Goal: Information Seeking & Learning: Compare options

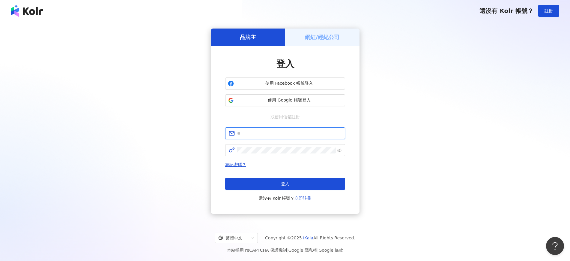
click at [249, 134] on input "text" at bounding box center [289, 133] width 104 height 7
type input "**********"
click at [275, 142] on form "**********" at bounding box center [285, 141] width 120 height 29
click at [275, 144] on span at bounding box center [285, 150] width 120 height 12
click at [266, 181] on button "登入" at bounding box center [285, 184] width 120 height 12
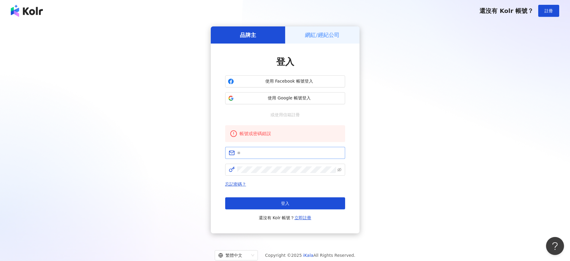
click at [287, 148] on span at bounding box center [285, 153] width 120 height 12
click at [284, 157] on span at bounding box center [285, 153] width 120 height 12
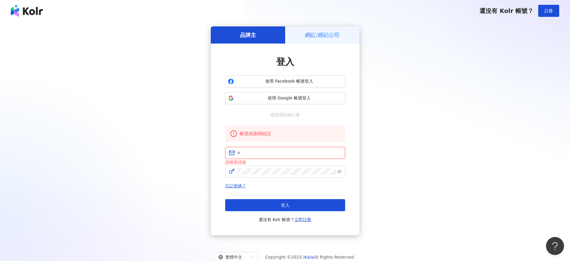
click at [270, 152] on input "text" at bounding box center [289, 152] width 104 height 7
type input "**********"
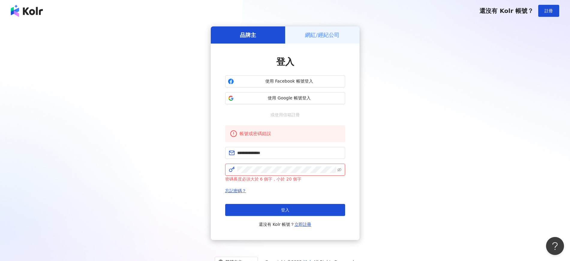
click at [211, 171] on div "**********" at bounding box center [285, 141] width 149 height 196
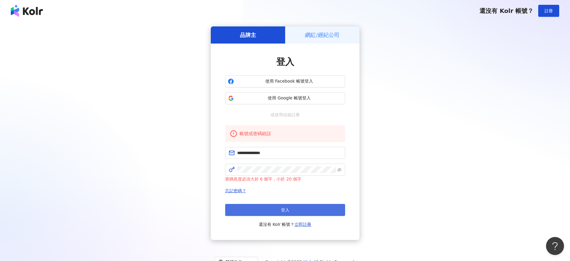
click at [255, 210] on button "登入" at bounding box center [285, 210] width 120 height 12
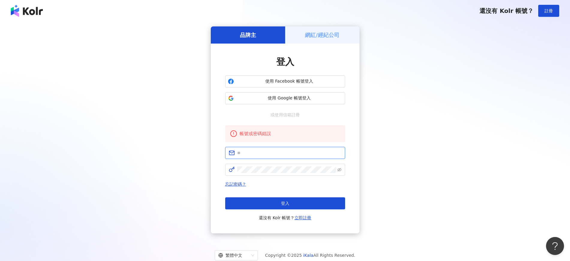
click at [264, 149] on input "text" at bounding box center [289, 152] width 104 height 7
type input "**********"
click at [265, 102] on button "使用 Google 帳號登入" at bounding box center [285, 98] width 120 height 12
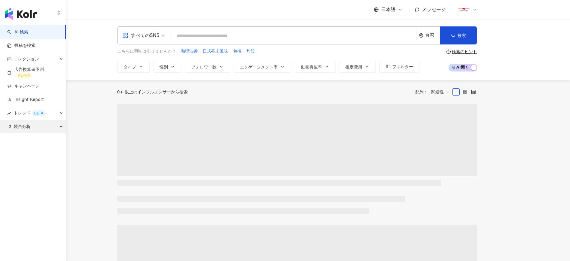
click at [20, 124] on span "競合分析" at bounding box center [22, 126] width 17 height 13
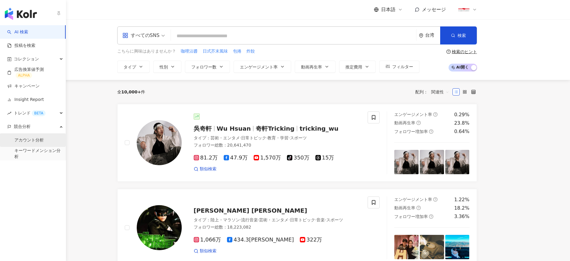
click at [23, 143] on link "アカウント分析" at bounding box center [28, 140] width 29 height 6
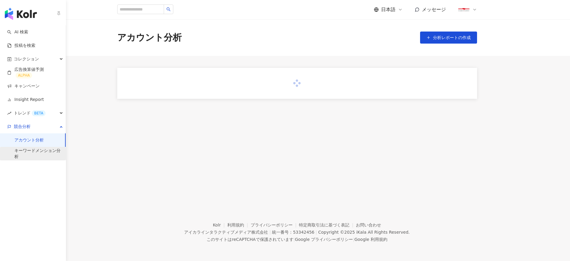
click at [21, 152] on link "キーワードメンション分析" at bounding box center [37, 154] width 46 height 12
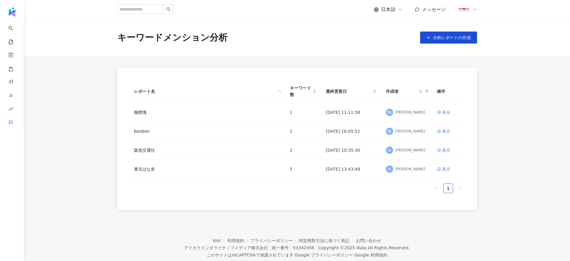
click at [389, 13] on div "日本語 メッセージ" at bounding box center [425, 10] width 103 height 12
click at [390, 6] on span "日本語" at bounding box center [388, 9] width 14 height 7
click at [391, 24] on div "繁體中文" at bounding box center [394, 23] width 30 height 10
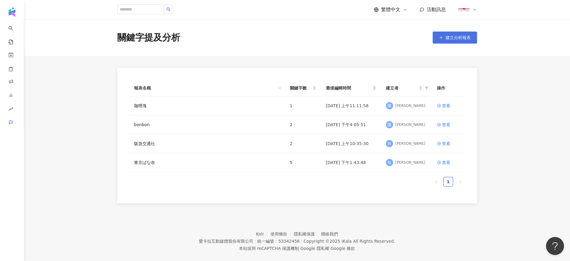
click at [441, 37] on icon "button" at bounding box center [441, 37] width 4 height 4
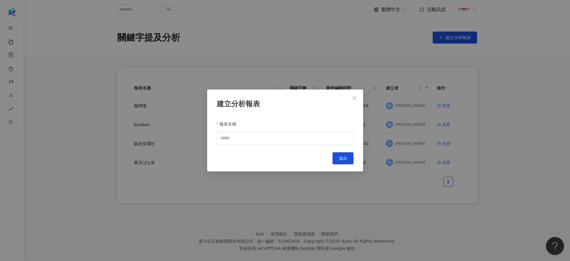
drag, startPoint x: 354, startPoint y: 97, endPoint x: 316, endPoint y: 60, distance: 53.0
click at [355, 97] on icon "close" at bounding box center [354, 98] width 5 height 5
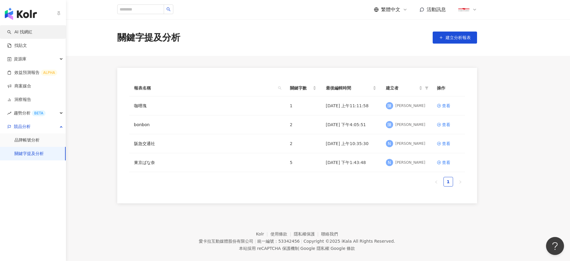
click at [28, 30] on link "AI 找網紅" at bounding box center [19, 32] width 25 height 6
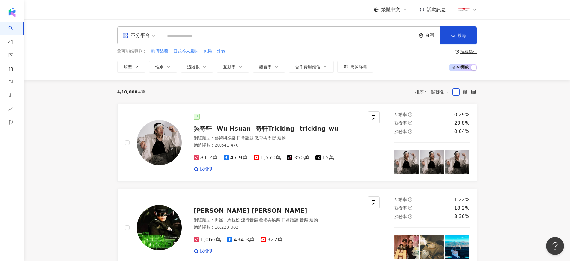
click at [197, 39] on input "search" at bounding box center [289, 35] width 250 height 11
type input "*"
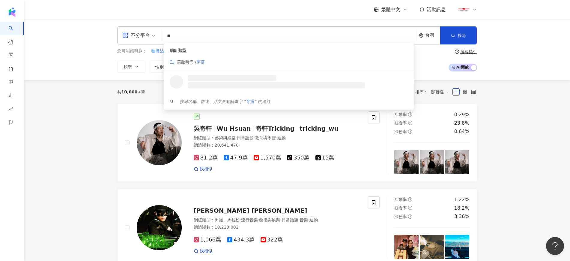
click at [155, 37] on div "不分平台" at bounding box center [139, 35] width 40 height 17
type input "**"
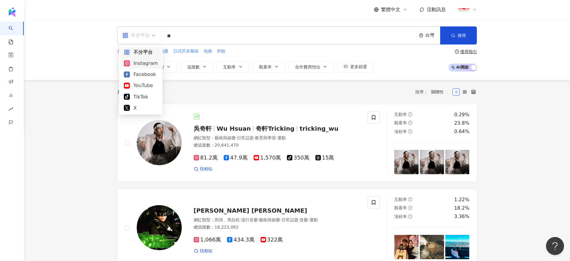
click at [137, 65] on div "Instagram" at bounding box center [141, 62] width 34 height 7
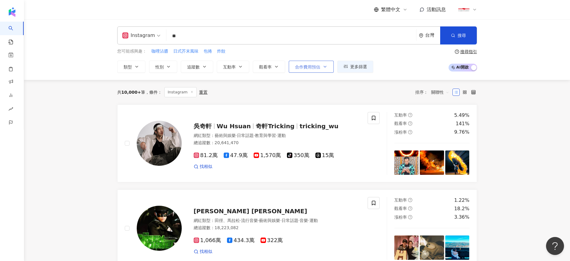
click at [305, 70] on button "合作費用預估" at bounding box center [311, 67] width 45 height 12
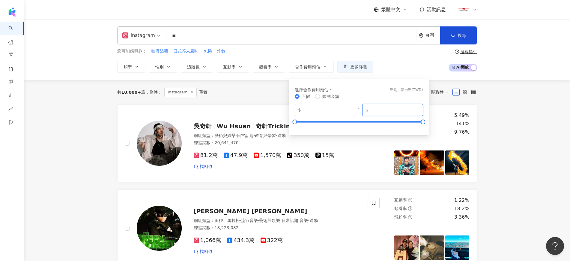
drag, startPoint x: 386, startPoint y: 109, endPoint x: 370, endPoint y: 108, distance: 15.9
click at [370, 108] on input "*******" at bounding box center [395, 109] width 50 height 7
click at [371, 110] on input "******" at bounding box center [395, 109] width 50 height 7
type input "*****"
click at [390, 90] on div "選擇合作費用預估 ： 幣別 ： 新台幣 ( TWD )" at bounding box center [359, 89] width 128 height 7
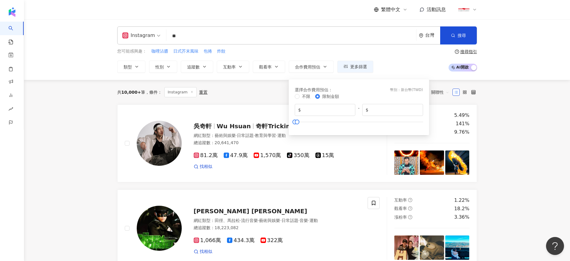
click at [416, 59] on div "您可能感興趣： 咖哩沾醬 日式芥末風味 包捲 炸餃 類型 性別 追蹤數 互動率 觀看率 合作費用預估 更多篩選 選擇合作費用預估 ： 幣別 ： 新台幣 ( T…" at bounding box center [297, 60] width 360 height 25
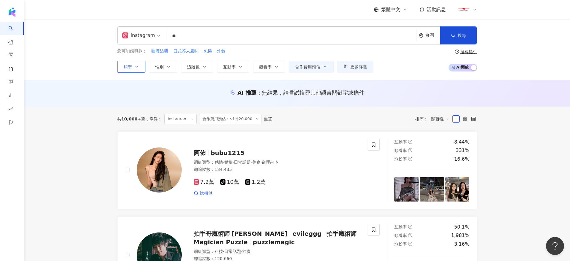
click at [133, 67] on button "類型" at bounding box center [131, 67] width 28 height 12
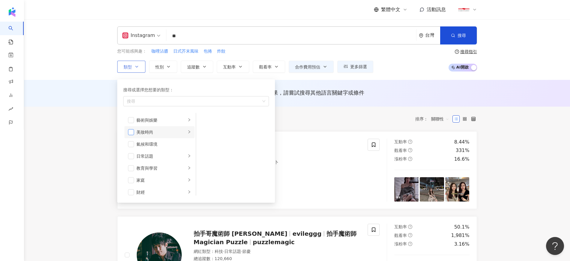
click at [131, 133] on span "button" at bounding box center [131, 132] width 6 height 6
click at [187, 131] on icon "right" at bounding box center [189, 132] width 4 height 4
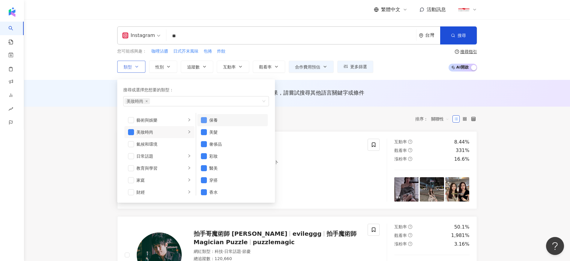
click at [205, 118] on span "button" at bounding box center [204, 120] width 6 height 6
click at [202, 132] on span "button" at bounding box center [204, 132] width 6 height 6
click at [205, 142] on span "button" at bounding box center [204, 144] width 6 height 6
click at [202, 157] on span "button" at bounding box center [204, 156] width 6 height 6
drag, startPoint x: 203, startPoint y: 165, endPoint x: 204, endPoint y: 171, distance: 5.8
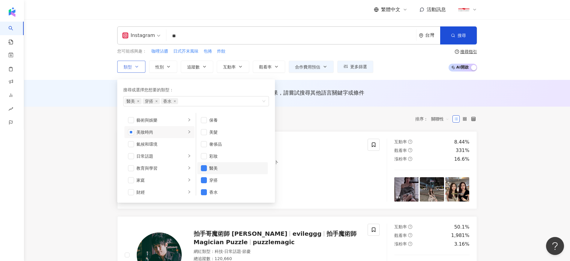
click at [203, 165] on span "button" at bounding box center [204, 168] width 6 height 6
click at [205, 191] on span "button" at bounding box center [204, 192] width 6 height 6
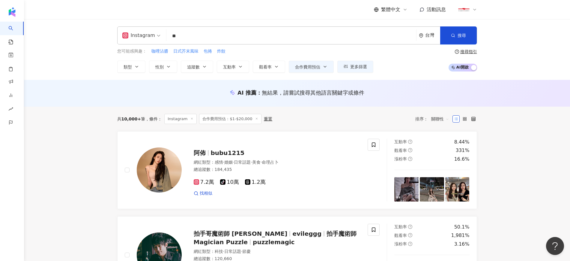
click at [98, 104] on div "AI 推薦 ： 無結果，請嘗試搜尋其他語言關鍵字或條件" at bounding box center [297, 93] width 546 height 27
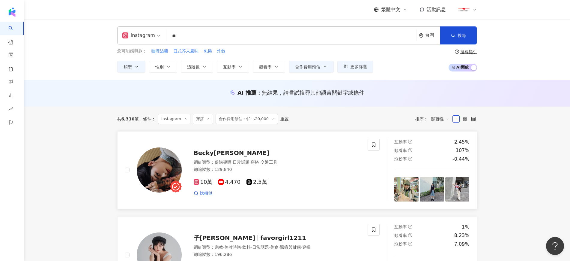
click at [174, 165] on img at bounding box center [159, 169] width 45 height 45
click at [217, 151] on span "Becky黃芊瑞" at bounding box center [232, 152] width 76 height 7
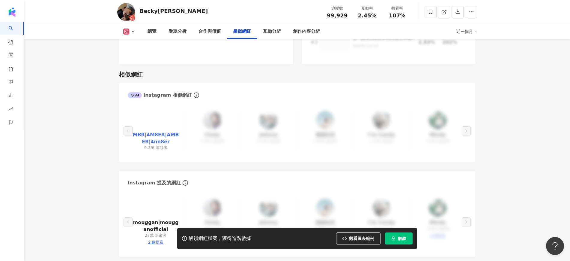
scroll to position [975, 0]
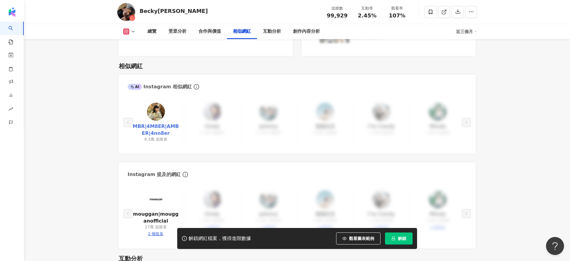
click at [158, 123] on link "MBR|4M8ER|AMBER|4nn8er" at bounding box center [156, 129] width 47 height 13
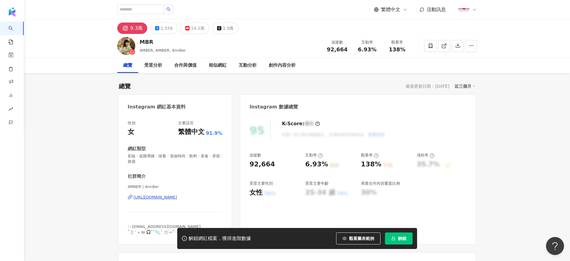
click at [155, 199] on div "https://www.instagram.com/4nn8er/" at bounding box center [155, 196] width 43 height 5
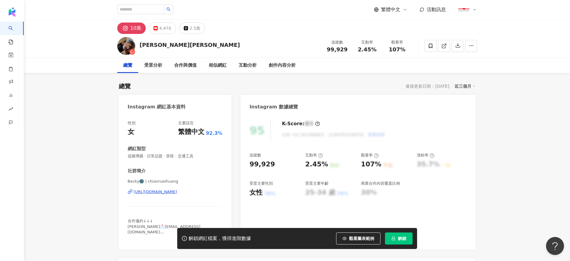
click at [172, 194] on div "https://www.instagram.com/chianrueihuang/" at bounding box center [155, 191] width 43 height 5
drag, startPoint x: 171, startPoint y: 46, endPoint x: 140, endPoint y: 44, distance: 31.6
click at [140, 44] on div "Becky黃芊瑞" at bounding box center [190, 44] width 100 height 7
copy div "Becky黃芊瑞"
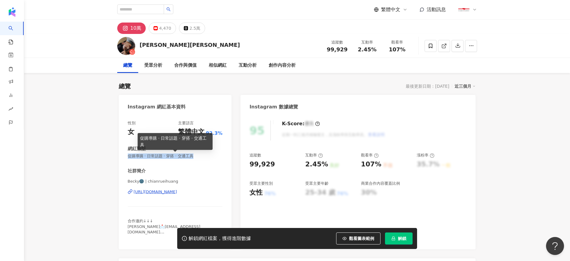
drag, startPoint x: 128, startPoint y: 155, endPoint x: 201, endPoint y: 155, distance: 72.6
click at [201, 155] on span "促購導購 · 日常話題 · 穿搭 · 交通工具" at bounding box center [175, 155] width 95 height 5
copy span "促購導購 · 日常話題 · 穿搭 · 交通工具"
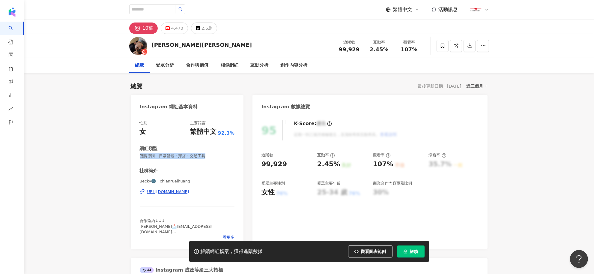
click at [187, 190] on div "https://www.instagram.com/chianrueihuang/" at bounding box center [167, 191] width 43 height 5
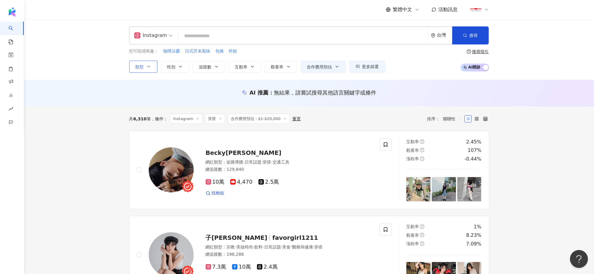
click at [149, 68] on icon "button" at bounding box center [148, 66] width 5 height 5
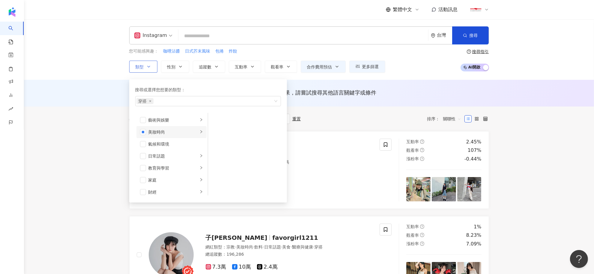
click at [199, 133] on icon "right" at bounding box center [201, 132] width 4 height 4
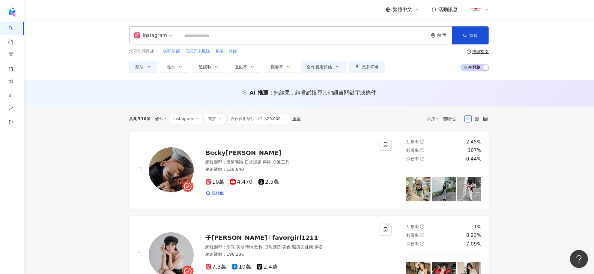
click at [227, 37] on input "search" at bounding box center [303, 35] width 245 height 11
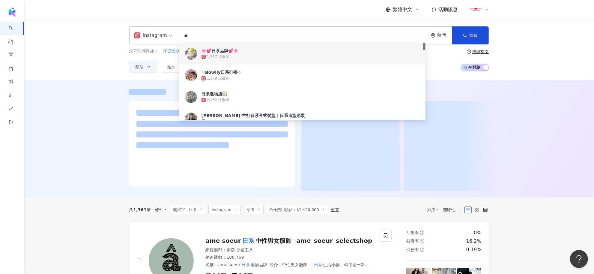
type input "**"
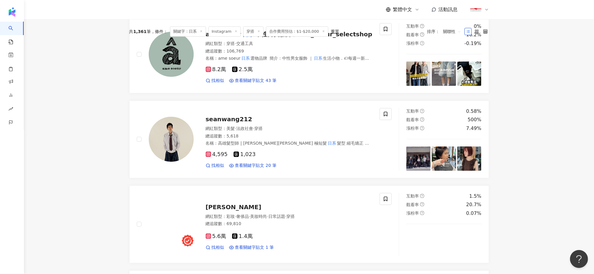
scroll to position [150, 0]
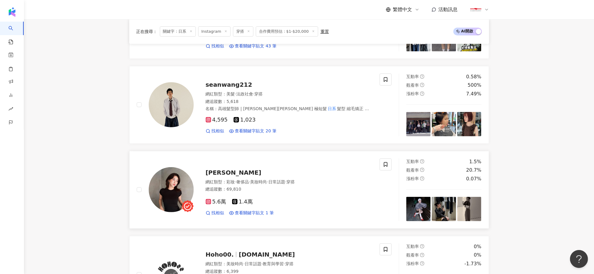
click at [210, 172] on span "[PERSON_NAME]" at bounding box center [234, 172] width 56 height 7
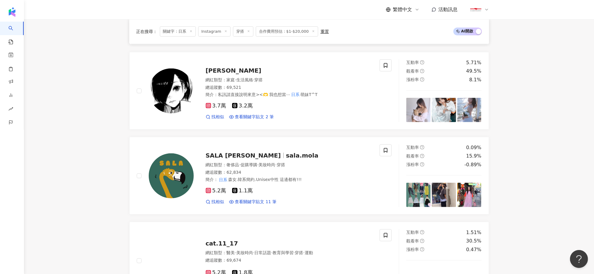
scroll to position [450, 0]
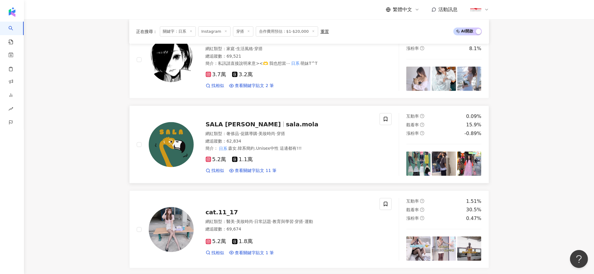
click at [286, 126] on span "sala.mola" at bounding box center [302, 124] width 32 height 7
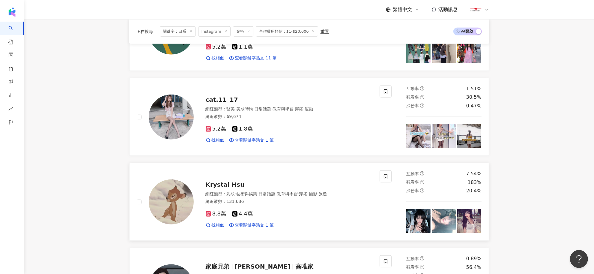
scroll to position [675, 0]
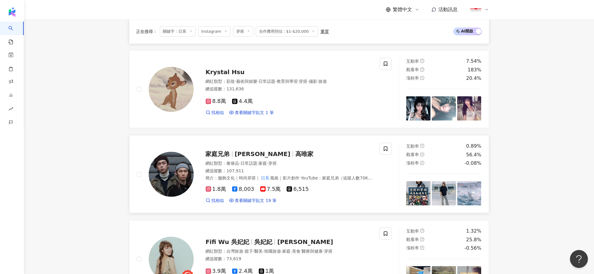
click at [244, 156] on span "高唯庭" at bounding box center [263, 153] width 56 height 7
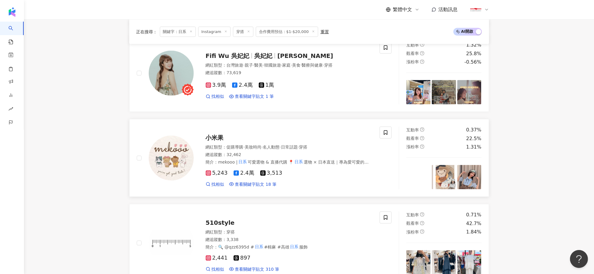
scroll to position [862, 0]
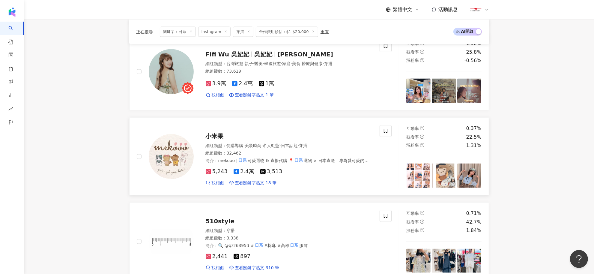
click at [219, 135] on span "小米果" at bounding box center [215, 136] width 18 height 7
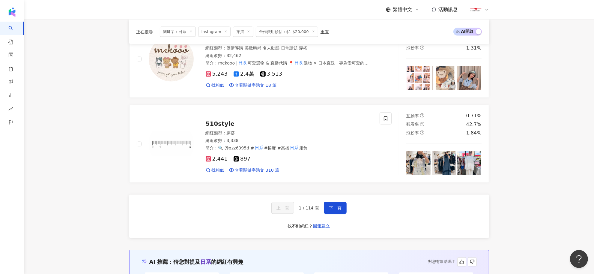
scroll to position [1012, 0]
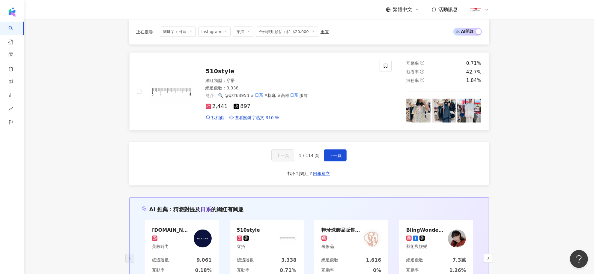
click at [216, 73] on span "510style" at bounding box center [220, 70] width 29 height 7
click at [328, 157] on button "下一頁" at bounding box center [335, 155] width 23 height 12
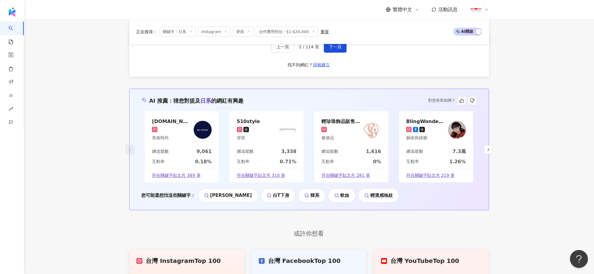
scroll to position [1125, 0]
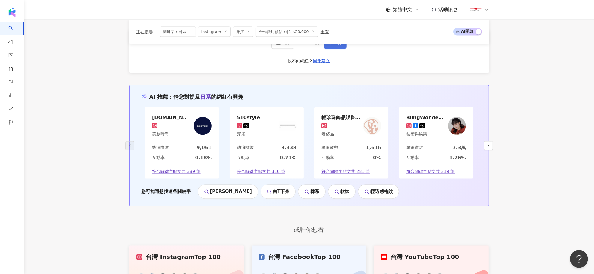
click at [329, 49] on button "下一頁" at bounding box center [335, 43] width 23 height 12
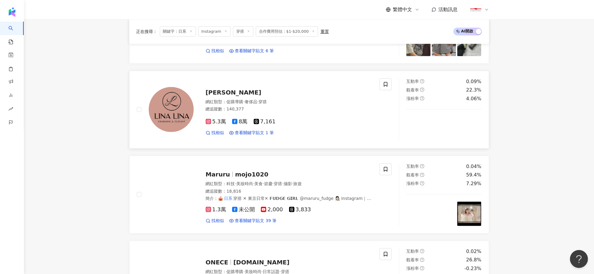
scroll to position [300, 0]
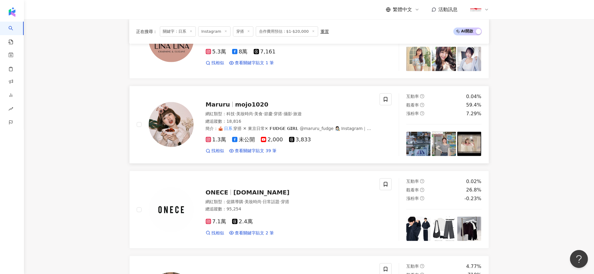
click at [225, 105] on span "Maruru" at bounding box center [218, 104] width 25 height 7
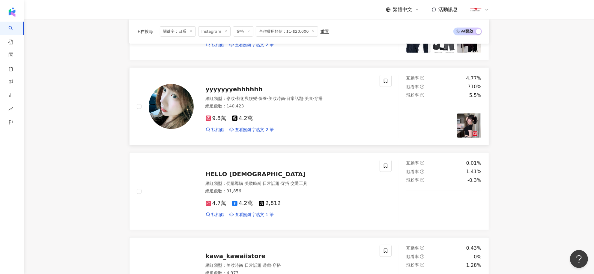
scroll to position [487, 0]
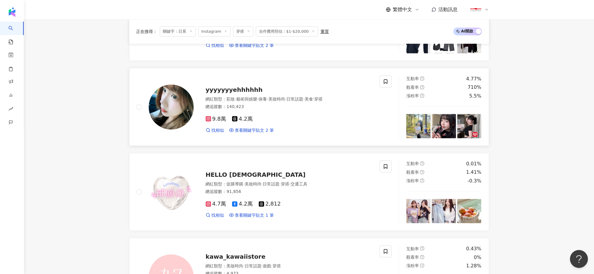
click at [239, 89] on span "yyyyyyyehhhhhh" at bounding box center [234, 89] width 57 height 7
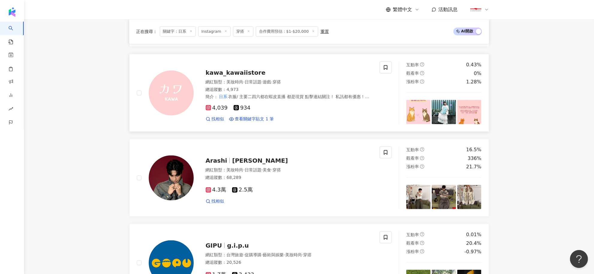
scroll to position [675, 0]
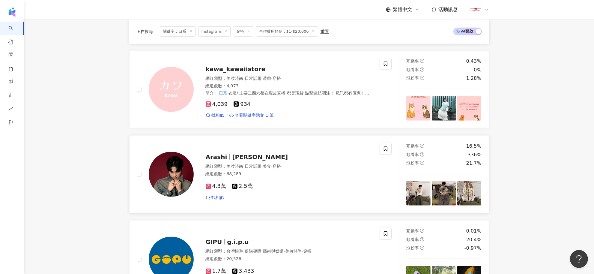
click at [232, 157] on span "林威豪" at bounding box center [260, 156] width 56 height 7
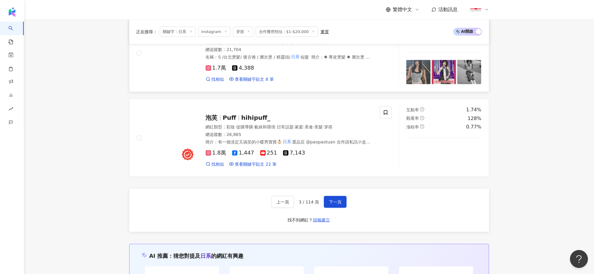
scroll to position [975, 0]
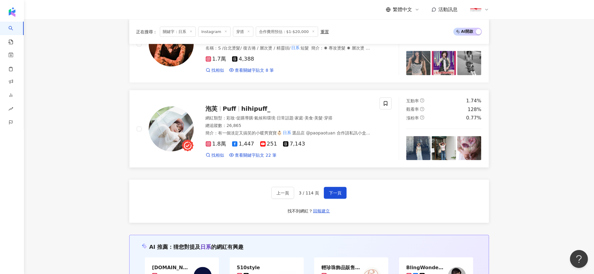
click at [228, 112] on span "Puff" at bounding box center [229, 108] width 13 height 7
click at [324, 189] on button "下一頁" at bounding box center [335, 193] width 23 height 12
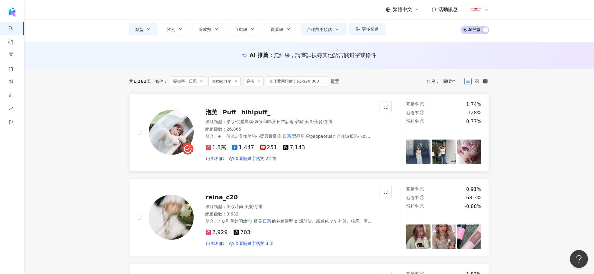
scroll to position [150, 0]
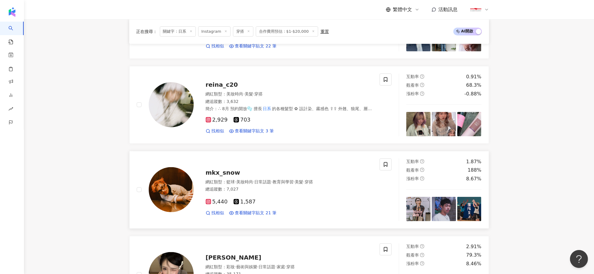
click at [227, 169] on span "mkx_snow" at bounding box center [223, 172] width 34 height 7
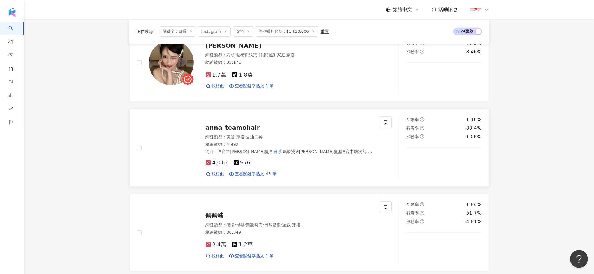
scroll to position [375, 0]
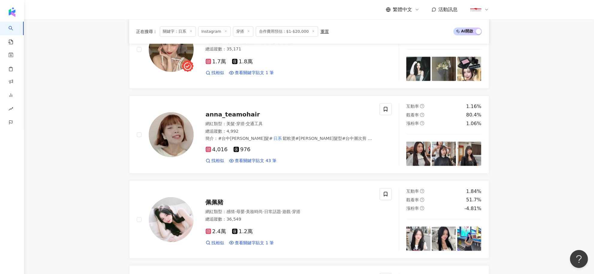
click at [276, 31] on span "合作費用預估：$1-$20,000" at bounding box center [287, 31] width 62 height 10
click at [321, 32] on div "重置" at bounding box center [325, 31] width 8 height 5
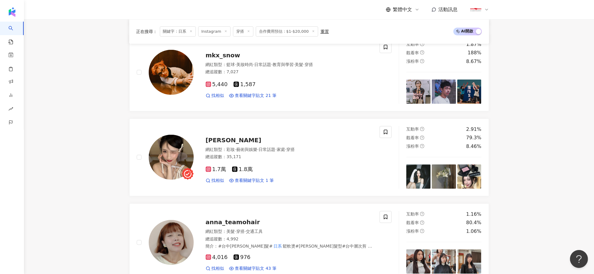
scroll to position [144, 0]
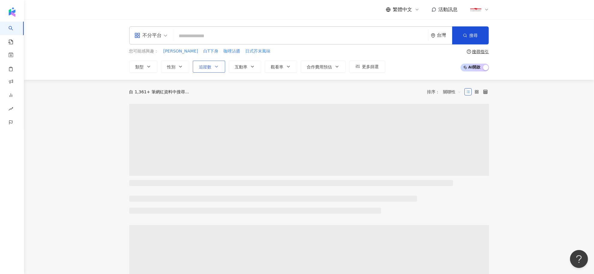
click at [214, 65] on icon "button" at bounding box center [216, 66] width 5 height 5
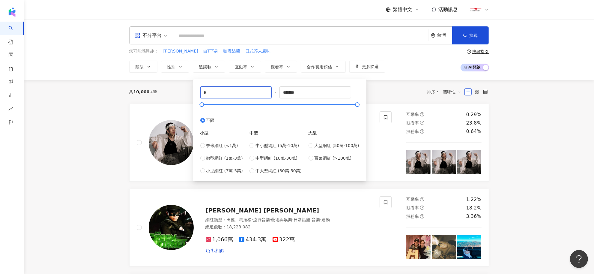
drag, startPoint x: 223, startPoint y: 92, endPoint x: 197, endPoint y: 91, distance: 25.8
click at [197, 91] on div "* - ******* 不限 小型 奈米網紅 (<1萬) 微型網紅 (1萬-3萬) 小型網紅 (3萬-5萬) 中型 中小型網紅 (5萬-10萬) 中型網紅 (…" at bounding box center [280, 130] width 166 height 95
type input "*"
drag, startPoint x: 206, startPoint y: 92, endPoint x: 200, endPoint y: 89, distance: 6.3
click at [200, 89] on div "******" at bounding box center [236, 92] width 72 height 12
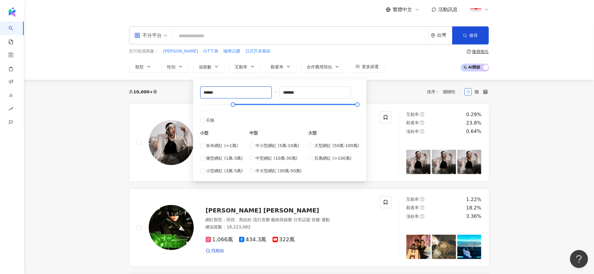
drag, startPoint x: 209, startPoint y: 92, endPoint x: 176, endPoint y: 91, distance: 32.7
type input "******"
drag, startPoint x: 318, startPoint y: 90, endPoint x: 242, endPoint y: 90, distance: 76.2
click at [242, 90] on div "****** - ******* 不限 小型 奈米網紅 (<1萬) 微型網紅 (1萬-3萬) 小型網紅 (3萬-5萬) 中型 中小型網紅 (5萬-10萬) 中…" at bounding box center [279, 130] width 159 height 88
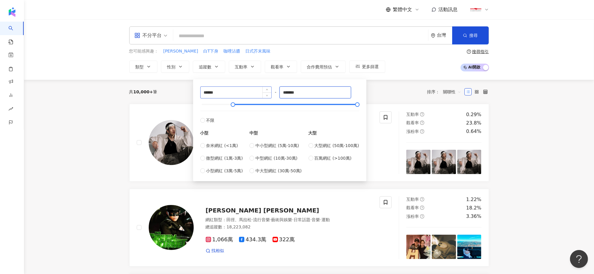
paste input
drag, startPoint x: 285, startPoint y: 92, endPoint x: 289, endPoint y: 91, distance: 3.9
click at [289, 91] on input "******" at bounding box center [315, 92] width 71 height 11
click at [289, 90] on input "******" at bounding box center [315, 92] width 71 height 11
drag, startPoint x: 292, startPoint y: 92, endPoint x: 304, endPoint y: 95, distance: 11.4
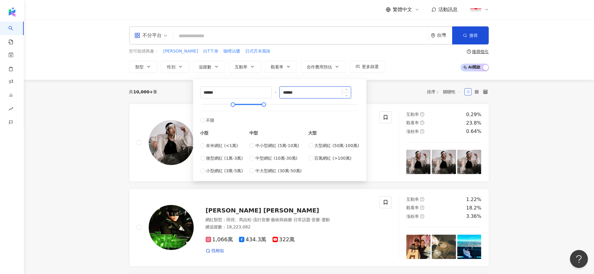
click at [304, 95] on input "******" at bounding box center [315, 92] width 71 height 11
type input "******"
click at [399, 83] on div "共 10,000+ 筆 排序： 關聯性" at bounding box center [309, 92] width 360 height 24
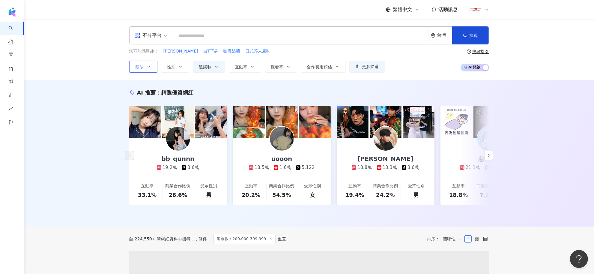
click at [144, 69] on button "類型" at bounding box center [143, 67] width 28 height 12
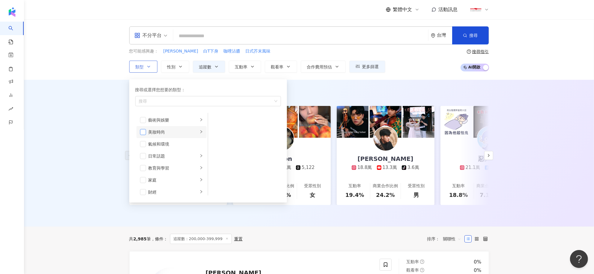
click at [143, 134] on span "button" at bounding box center [143, 132] width 6 height 6
click at [194, 133] on li "美妝時尚" at bounding box center [171, 132] width 70 height 12
click at [217, 120] on span "button" at bounding box center [216, 120] width 6 height 6
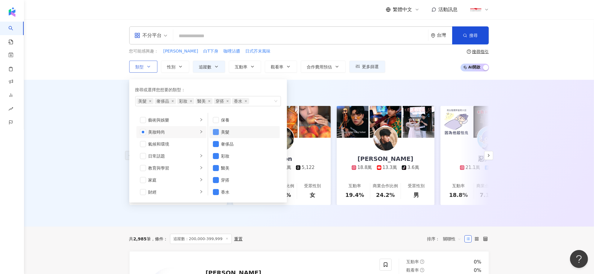
click at [217, 131] on span "button" at bounding box center [216, 132] width 6 height 6
click at [215, 147] on span "button" at bounding box center [216, 144] width 6 height 6
click at [214, 157] on span "button" at bounding box center [216, 156] width 6 height 6
click at [214, 167] on span "button" at bounding box center [216, 168] width 6 height 6
click at [217, 194] on span "button" at bounding box center [216, 192] width 6 height 6
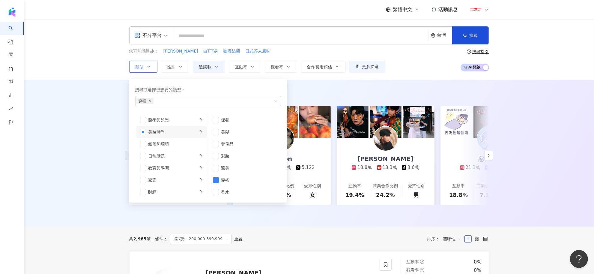
scroll to position [4, 0]
click at [212, 101] on div "穿搭" at bounding box center [204, 101] width 137 height 6
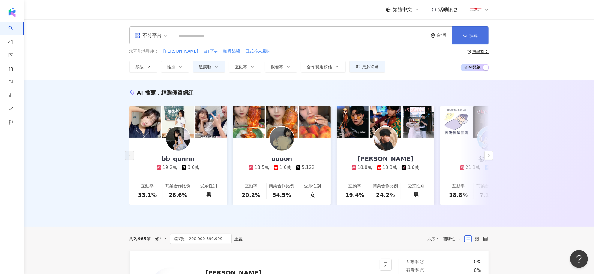
click at [459, 36] on button "搜尋" at bounding box center [470, 35] width 37 height 18
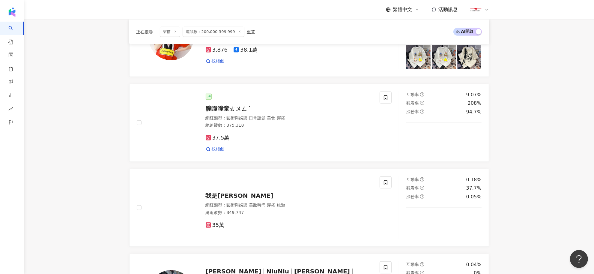
scroll to position [337, 0]
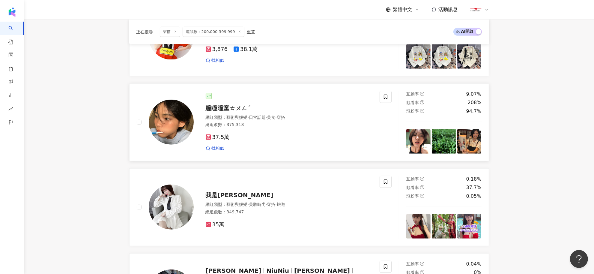
click at [238, 112] on span "朣瞳曈童ㄊㄨㄥˊ" at bounding box center [228, 107] width 45 height 7
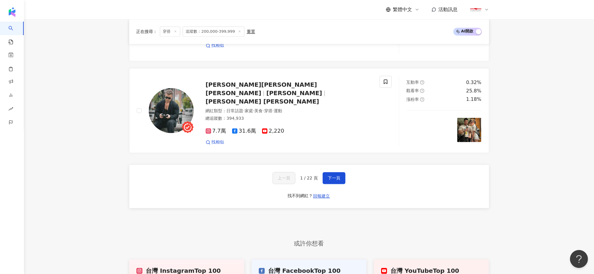
scroll to position [1237, 0]
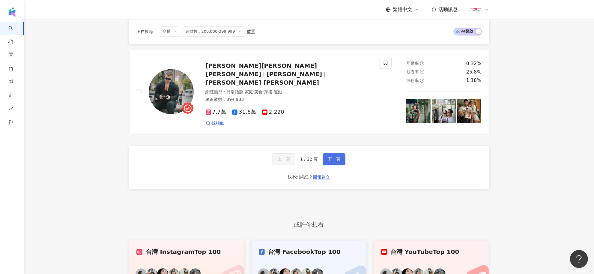
click at [332, 160] on span "下一頁" at bounding box center [334, 159] width 13 height 5
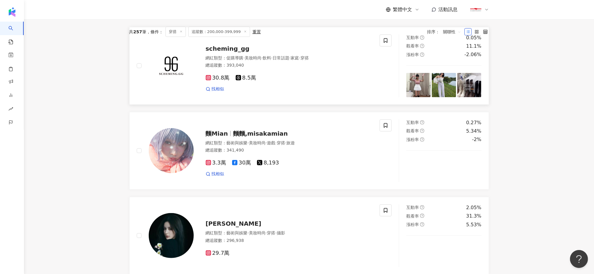
scroll to position [225, 0]
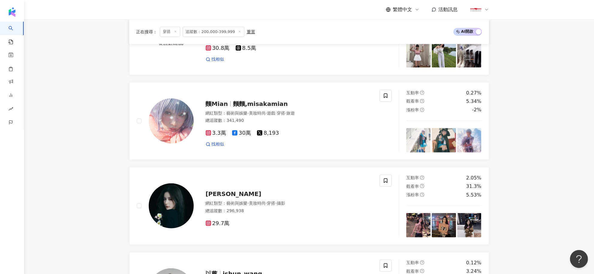
scroll to position [375, 0]
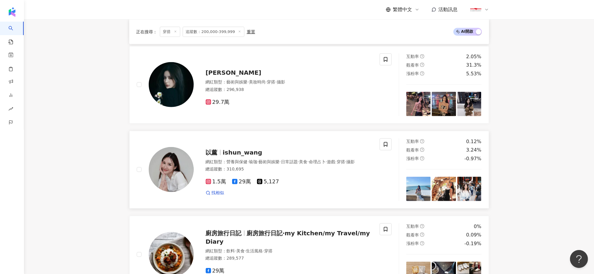
click at [233, 154] on span "ishun_wang" at bounding box center [243, 152] width 40 height 7
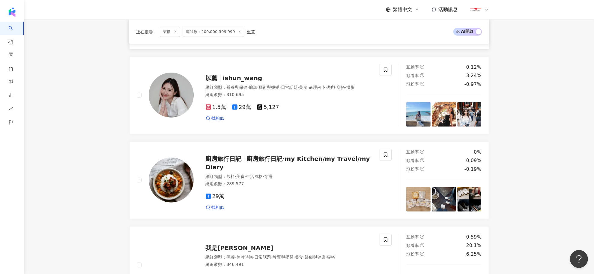
scroll to position [450, 0]
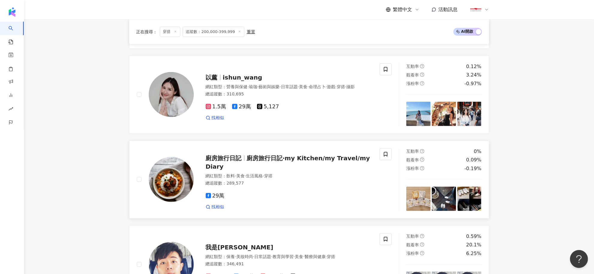
click at [235, 162] on span "廚房旅行日記" at bounding box center [224, 157] width 36 height 7
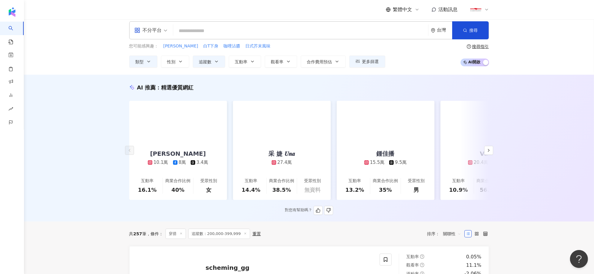
scroll to position [0, 0]
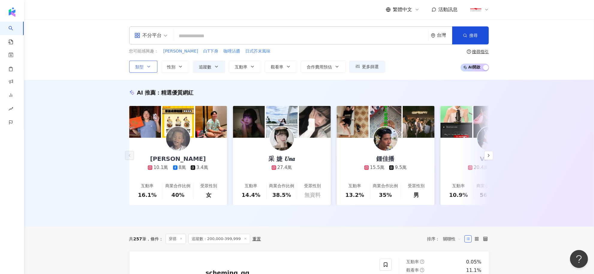
click at [143, 67] on span "類型" at bounding box center [140, 66] width 8 height 5
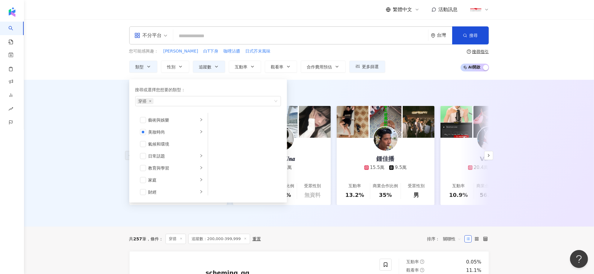
click at [108, 71] on div "不分平台 台灣 搜尋 1b3ffb23-3764-43d5-a3db-7a038531fe0b 🌸💕日系品牌💕🌸 1,767 追蹤者 ♡Bowlly日系打扮♡…" at bounding box center [309, 49] width 570 height 61
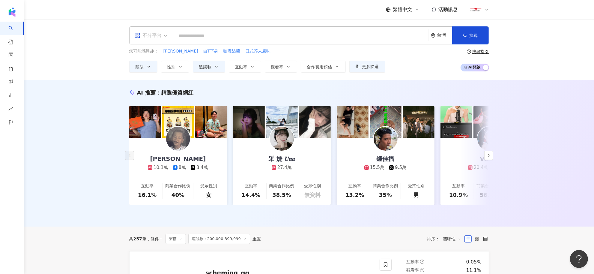
click at [166, 34] on span "不分平台" at bounding box center [150, 36] width 33 height 10
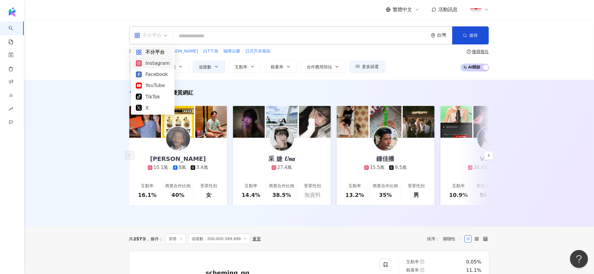
click at [149, 64] on div "Instagram" at bounding box center [153, 62] width 34 height 7
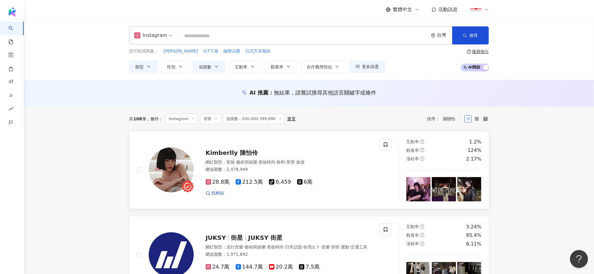
click at [220, 152] on span "Kimberlly 陳怡伶" at bounding box center [232, 152] width 52 height 7
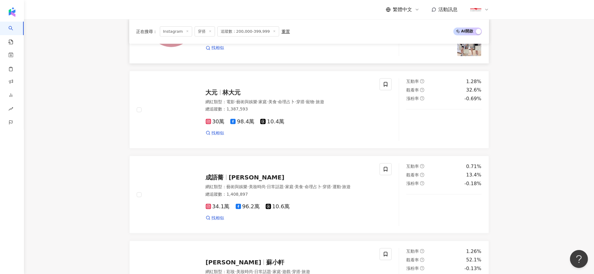
scroll to position [412, 0]
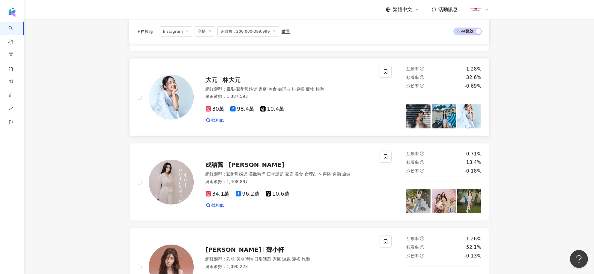
click at [223, 80] on span "林大元" at bounding box center [232, 79] width 18 height 7
click at [241, 161] on span "Jenny Cheng" at bounding box center [257, 164] width 56 height 7
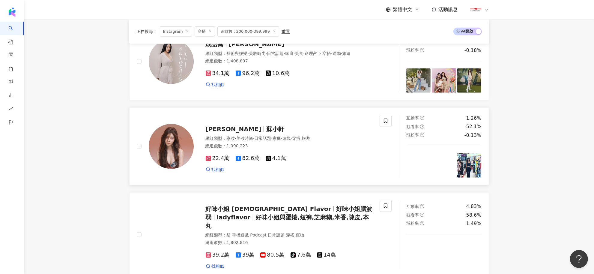
scroll to position [562, 0]
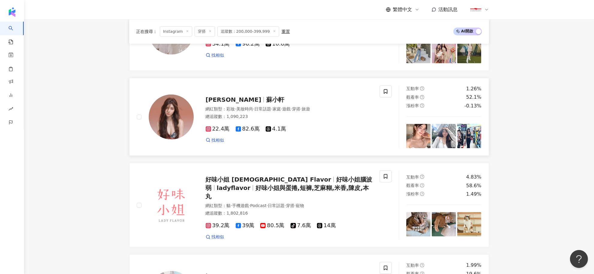
drag, startPoint x: 242, startPoint y: 99, endPoint x: 232, endPoint y: 115, distance: 18.8
click at [242, 99] on span "Xiao Xuan Su" at bounding box center [234, 99] width 56 height 7
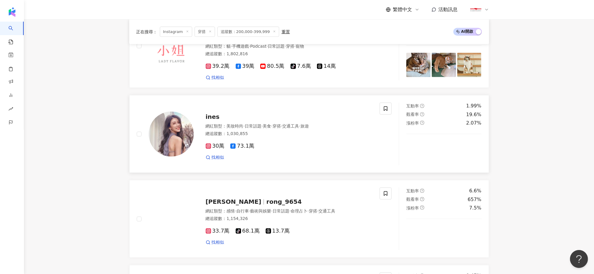
scroll to position [712, 0]
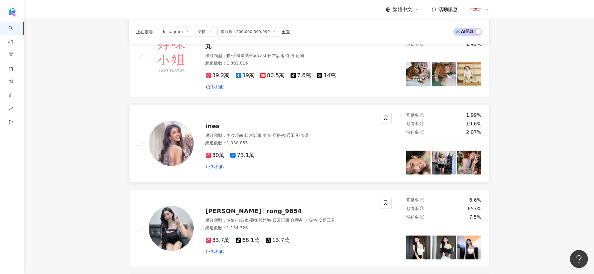
click at [212, 122] on span "ines" at bounding box center [213, 125] width 14 height 7
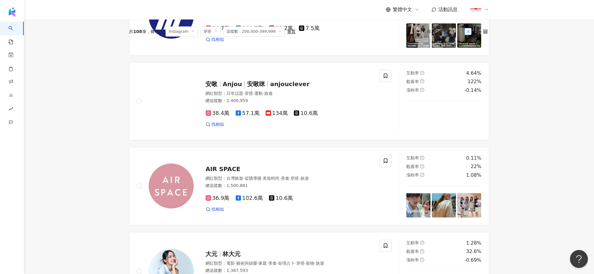
scroll to position [0, 0]
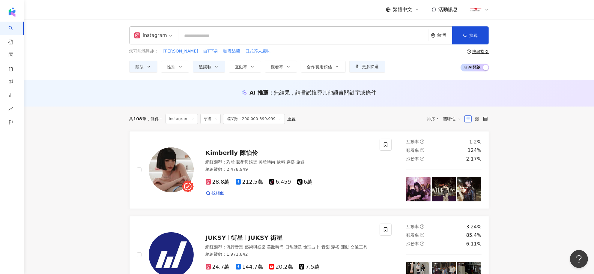
click at [209, 40] on input "search" at bounding box center [303, 35] width 245 height 11
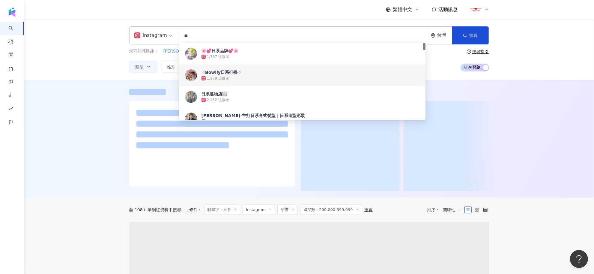
click at [92, 136] on div at bounding box center [309, 139] width 570 height 118
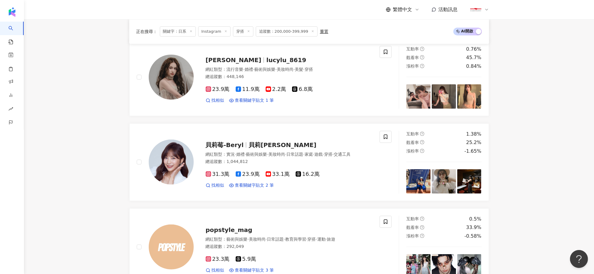
scroll to position [225, 0]
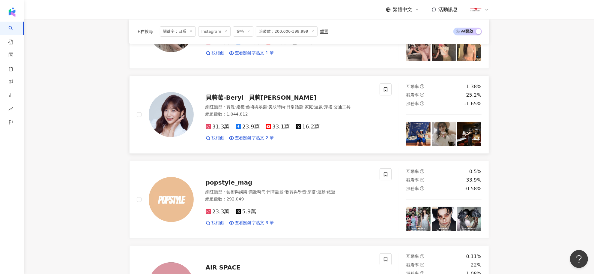
click at [228, 95] on span "貝莉莓-Beryl" at bounding box center [225, 97] width 38 height 7
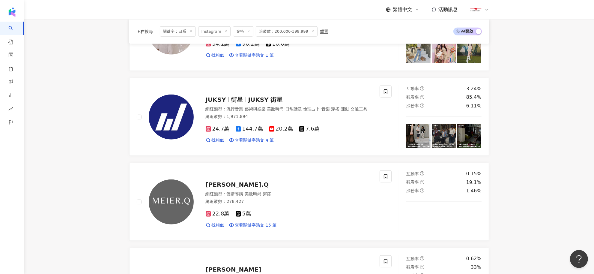
scroll to position [750, 0]
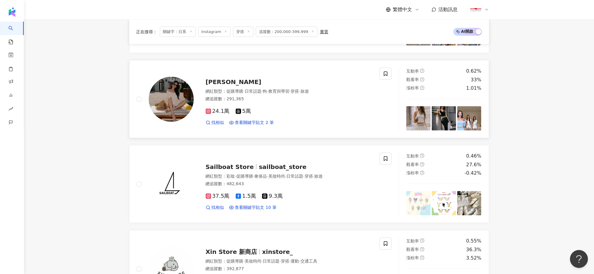
click at [216, 82] on span "Bonnie Yu" at bounding box center [234, 81] width 56 height 7
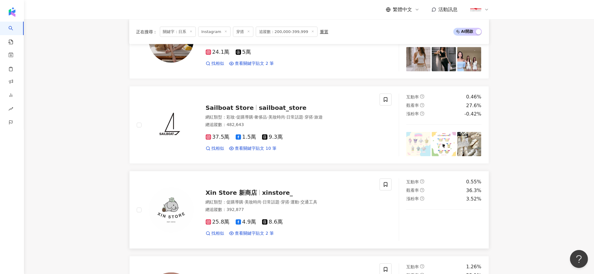
scroll to position [937, 0]
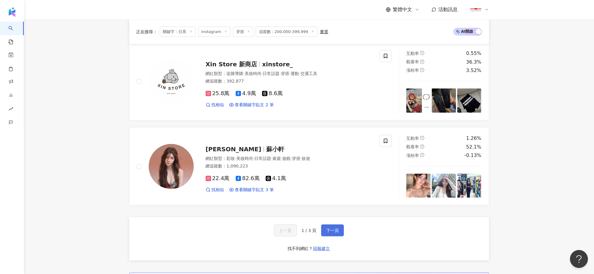
click at [333, 233] on span "下一頁" at bounding box center [332, 230] width 13 height 5
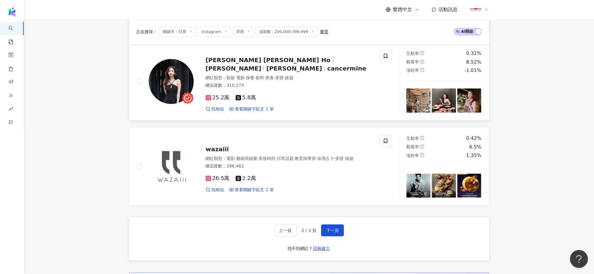
click at [232, 64] on span "何蓁 Chen Ho" at bounding box center [268, 59] width 125 height 7
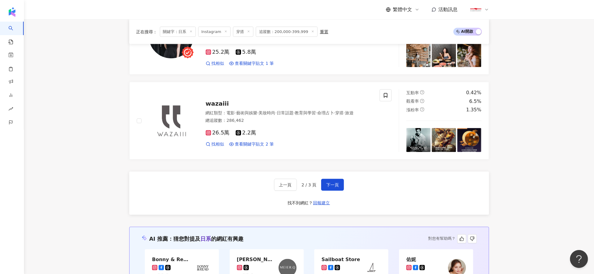
scroll to position [1087, 0]
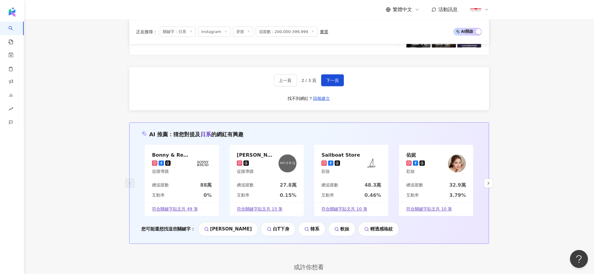
click at [318, 86] on div "上一頁 2 / 3 頁 下一頁" at bounding box center [309, 80] width 70 height 12
click at [326, 83] on span "下一頁" at bounding box center [332, 80] width 13 height 5
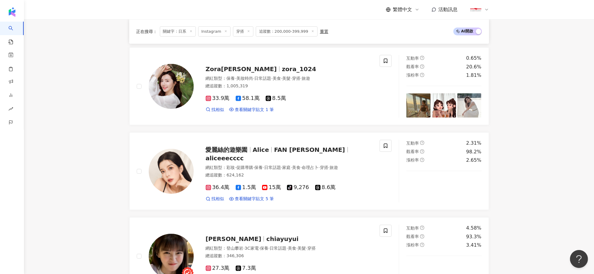
scroll to position [1091, 0]
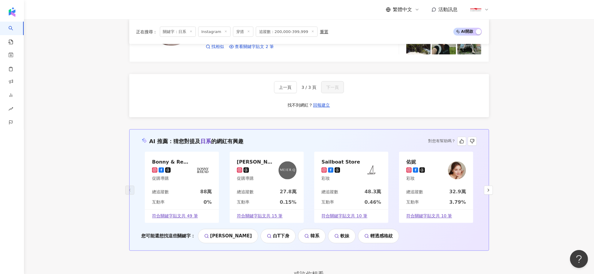
click at [454, 166] on img at bounding box center [457, 170] width 18 height 18
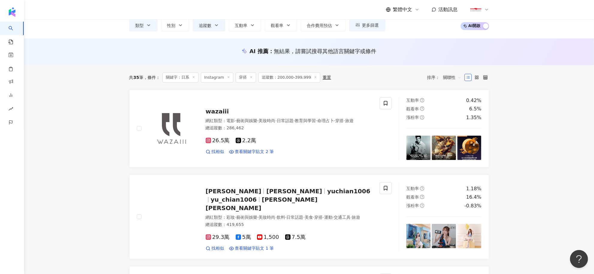
scroll to position [154, 0]
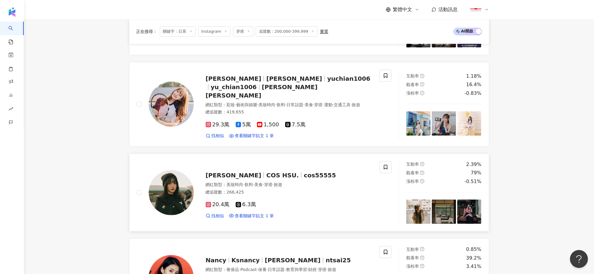
click at [266, 172] on span "COS HSU." at bounding box center [282, 175] width 32 height 7
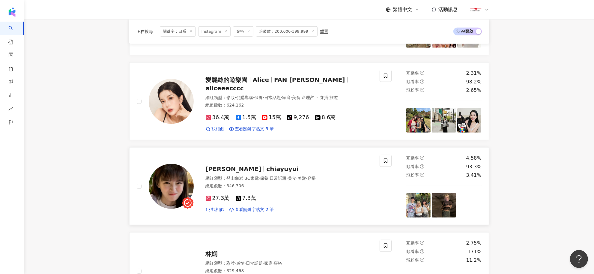
scroll to position [529, 0]
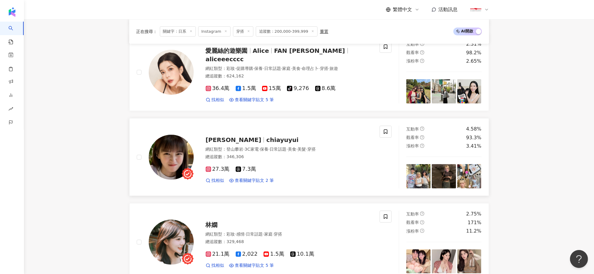
click at [266, 136] on span "chiayuyui" at bounding box center [282, 139] width 32 height 7
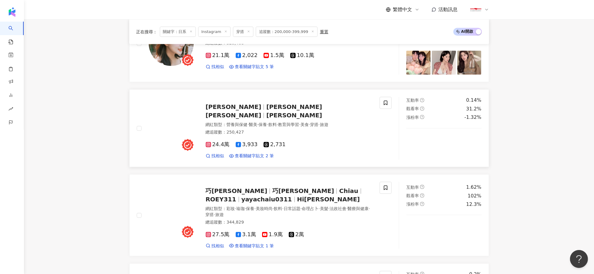
scroll to position [866, 0]
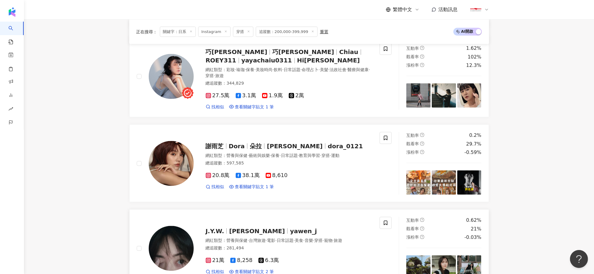
click at [240, 227] on span "蔣雅文" at bounding box center [257, 230] width 56 height 7
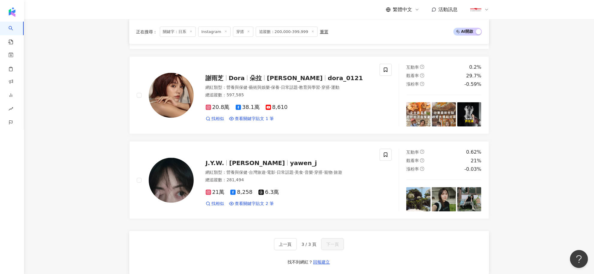
scroll to position [1016, 0]
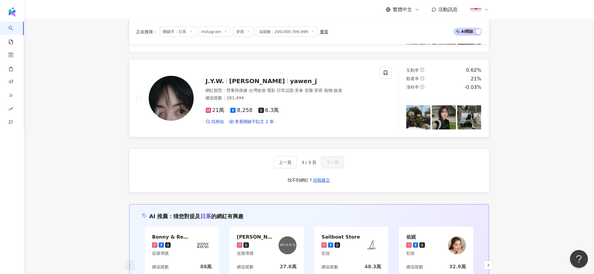
click at [235, 77] on span "蔣雅文" at bounding box center [257, 80] width 56 height 7
click at [249, 77] on span "蔣雅文" at bounding box center [259, 80] width 61 height 7
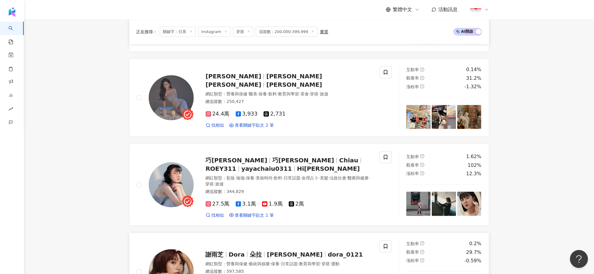
scroll to position [754, 0]
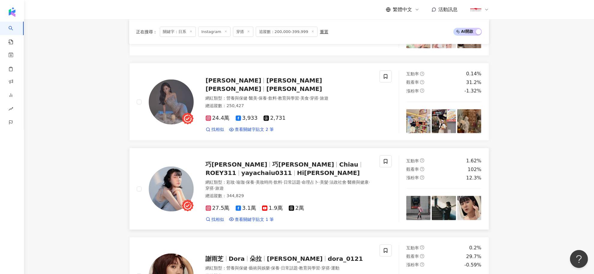
click at [236, 169] on span "ROEY311" at bounding box center [221, 172] width 31 height 7
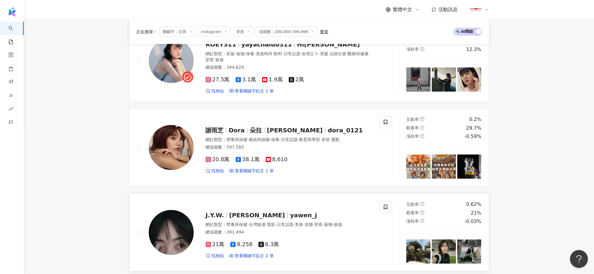
scroll to position [941, 0]
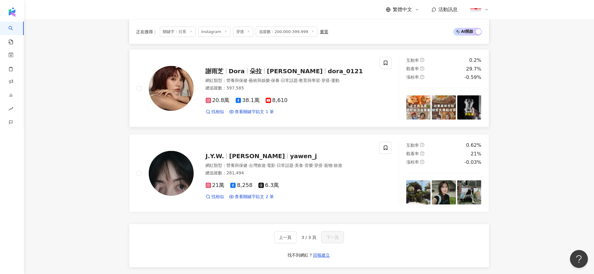
click at [240, 67] on span "Dora" at bounding box center [237, 70] width 16 height 7
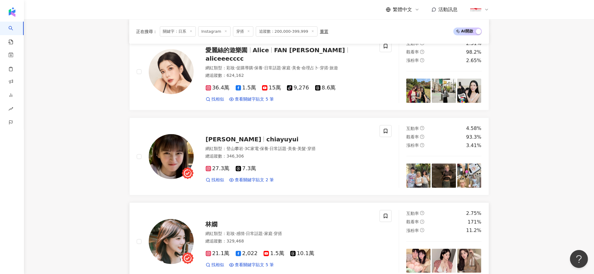
scroll to position [529, 0]
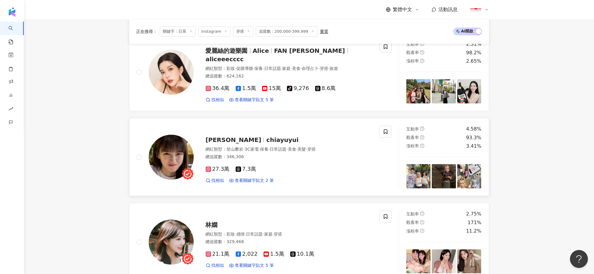
click at [266, 136] on span "chiayuyui" at bounding box center [282, 139] width 32 height 7
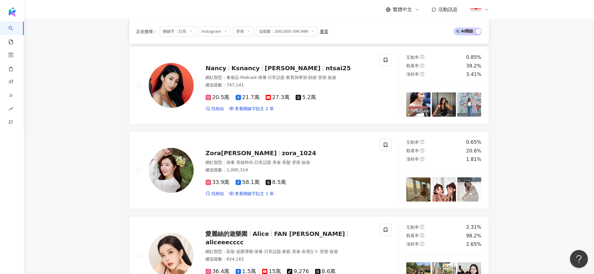
scroll to position [341, 0]
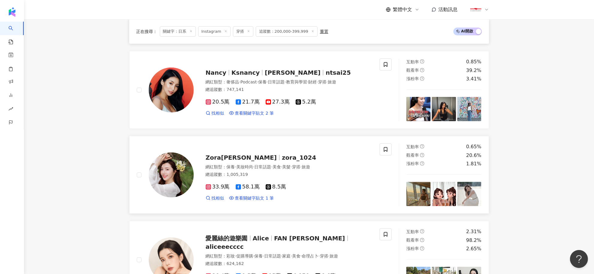
click at [234, 156] on span "Zora陳思穎" at bounding box center [241, 157] width 71 height 7
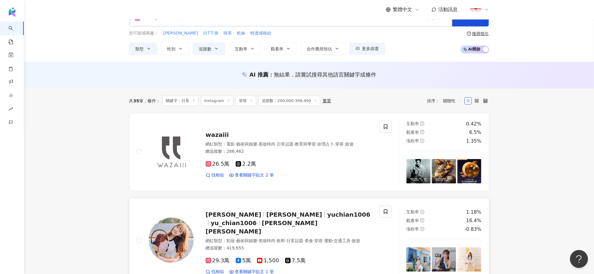
scroll to position [4, 0]
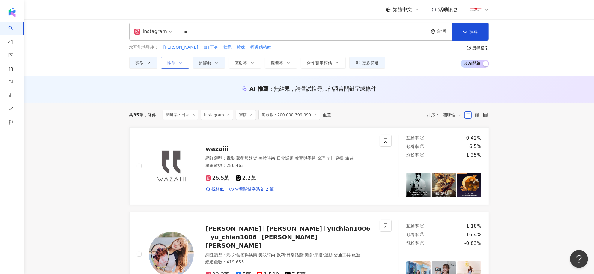
click at [178, 59] on button "性別" at bounding box center [175, 63] width 28 height 12
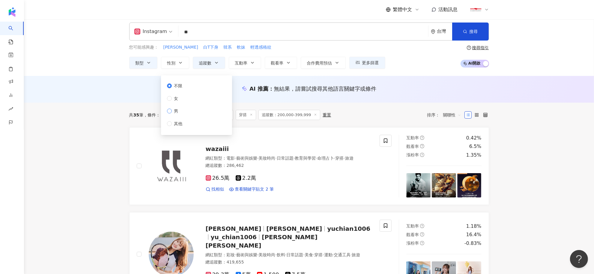
click at [173, 112] on span "男" at bounding box center [176, 111] width 9 height 7
click at [477, 29] on span "搜尋" at bounding box center [474, 31] width 8 height 5
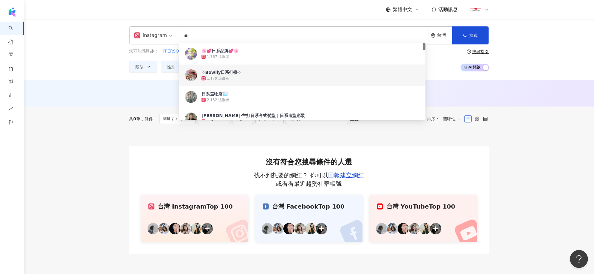
drag, startPoint x: 187, startPoint y: 34, endPoint x: 203, endPoint y: 35, distance: 15.3
click at [203, 35] on input "**" at bounding box center [303, 35] width 245 height 11
type input "*"
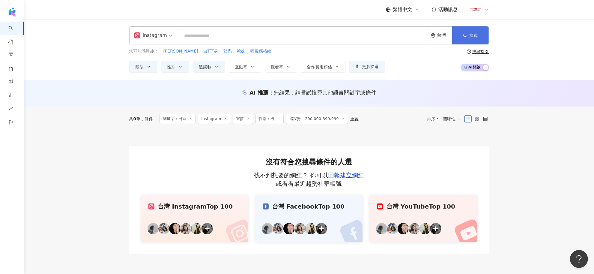
click at [468, 40] on button "搜尋" at bounding box center [470, 35] width 37 height 18
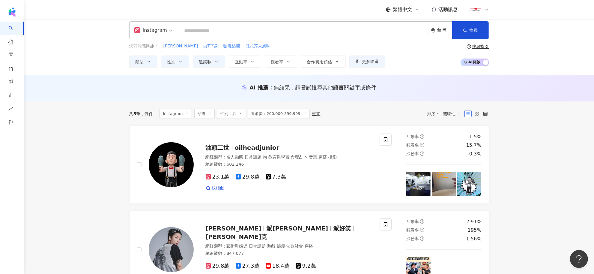
scroll to position [112, 0]
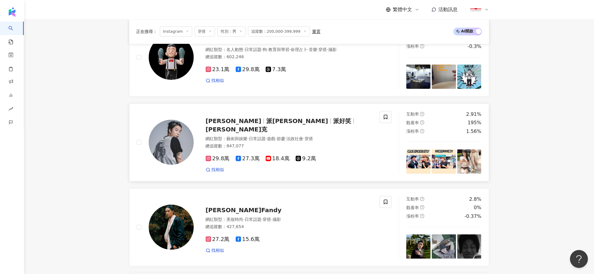
click at [333, 124] on span "派好笑" at bounding box center [342, 120] width 18 height 7
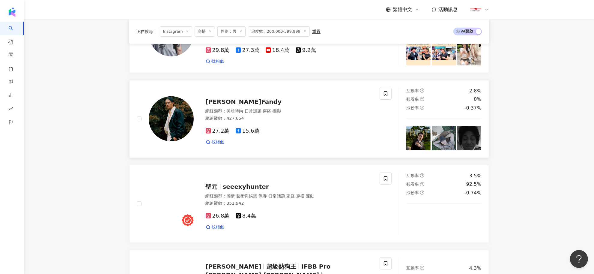
scroll to position [225, 0]
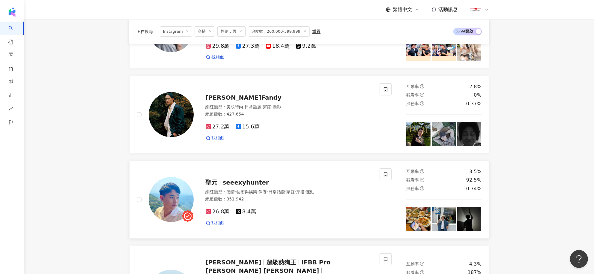
click at [234, 184] on span "seeexyhunter" at bounding box center [246, 182] width 46 height 7
click at [219, 98] on span "范少勳 Fandy" at bounding box center [244, 97] width 76 height 7
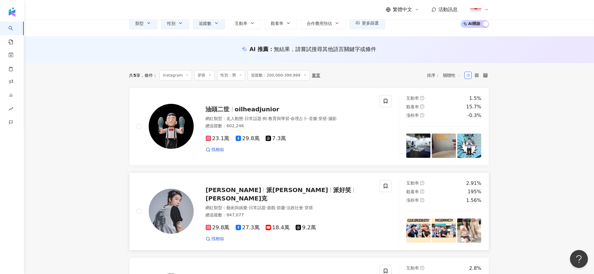
scroll to position [0, 0]
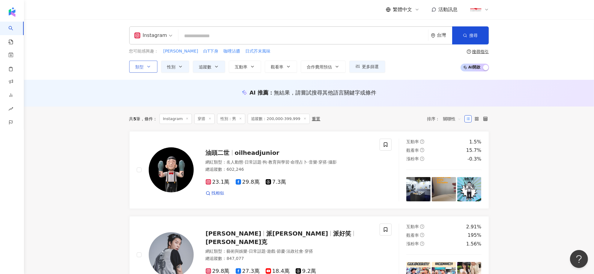
click at [149, 67] on icon "button" at bounding box center [148, 66] width 5 height 5
click at [257, 151] on span "oilheadjunior" at bounding box center [257, 152] width 45 height 7
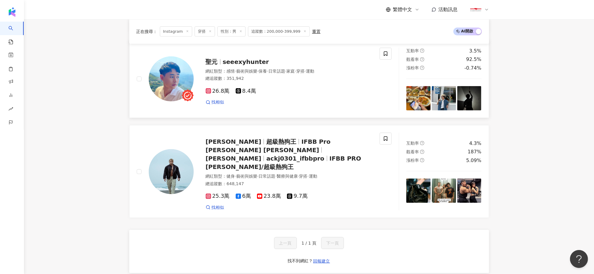
scroll to position [337, 0]
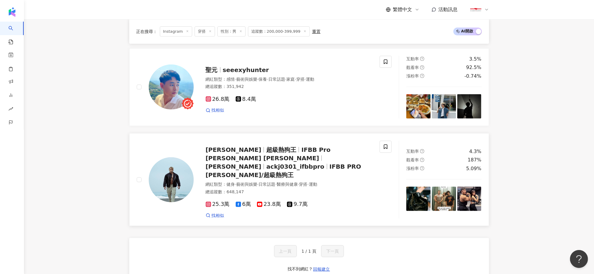
click at [277, 151] on span "超級熱狗王" at bounding box center [281, 149] width 30 height 7
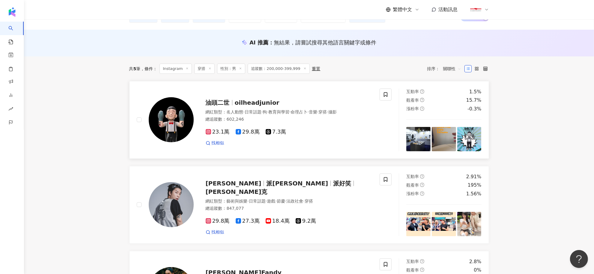
scroll to position [0, 0]
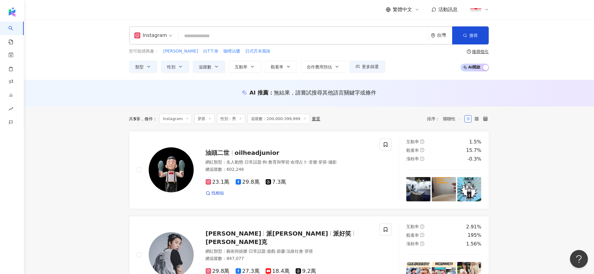
click at [168, 32] on span "Instagram" at bounding box center [153, 36] width 38 height 10
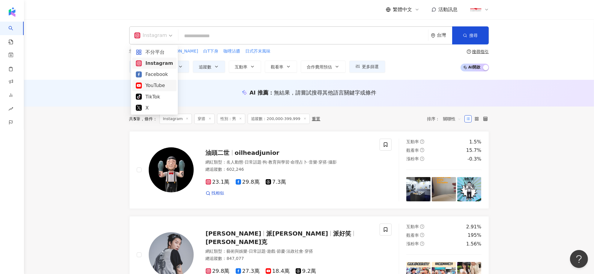
click at [151, 85] on div "YouTube" at bounding box center [154, 85] width 37 height 7
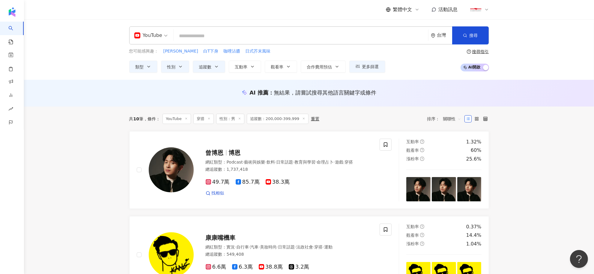
click at [165, 35] on span "YouTube" at bounding box center [150, 36] width 33 height 10
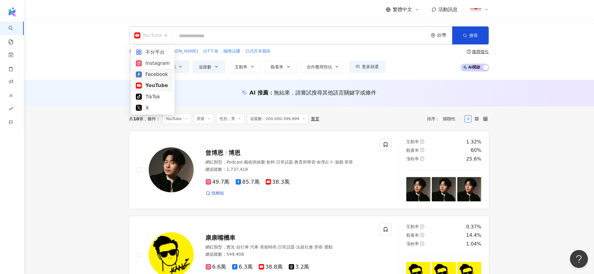
click at [155, 71] on div "Facebook" at bounding box center [153, 73] width 34 height 7
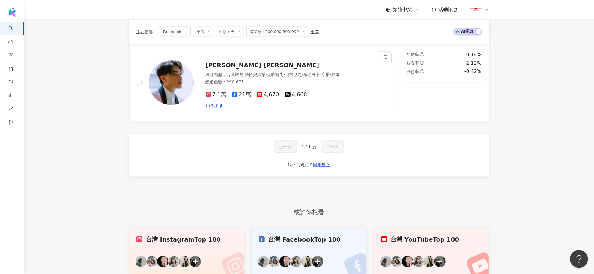
scroll to position [920, 0]
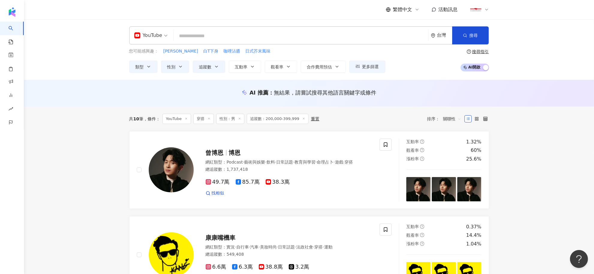
click at [161, 35] on div "YouTube" at bounding box center [148, 36] width 28 height 10
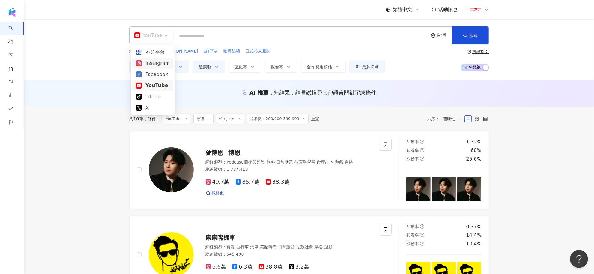
click at [150, 64] on div "Instagram" at bounding box center [153, 62] width 34 height 7
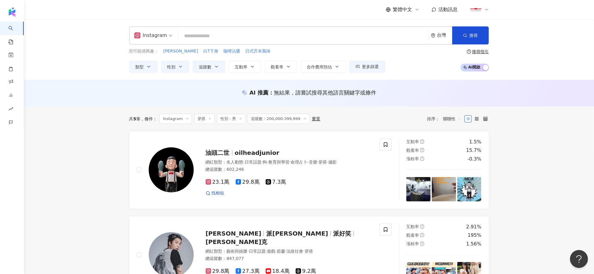
click at [200, 118] on span "穿搭" at bounding box center [204, 119] width 20 height 10
click at [209, 118] on icon at bounding box center [209, 118] width 3 height 3
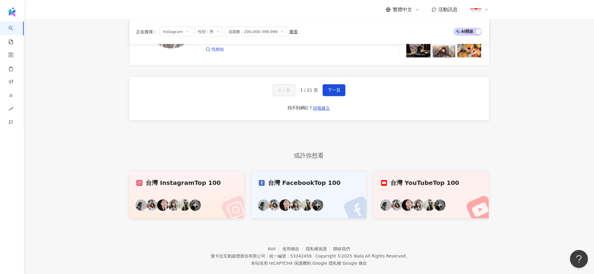
scroll to position [996, 0]
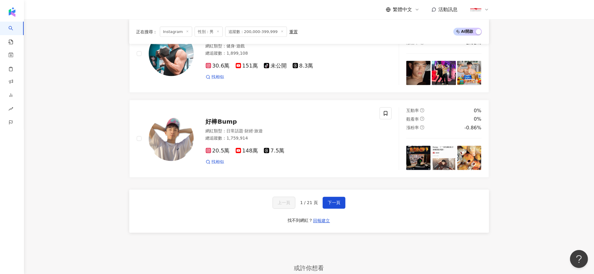
click at [341, 190] on div "上一頁 1 / 21 頁 下一頁 找不到網紅？ 回報建立" at bounding box center [309, 211] width 360 height 43
click at [334, 200] on span "下一頁" at bounding box center [334, 202] width 13 height 5
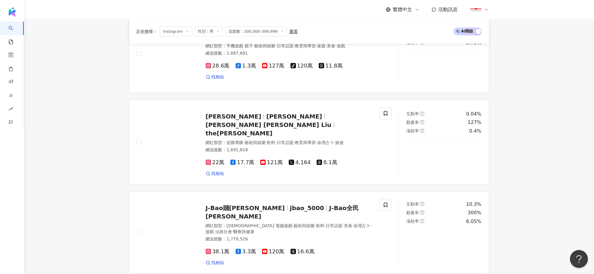
scroll to position [412, 0]
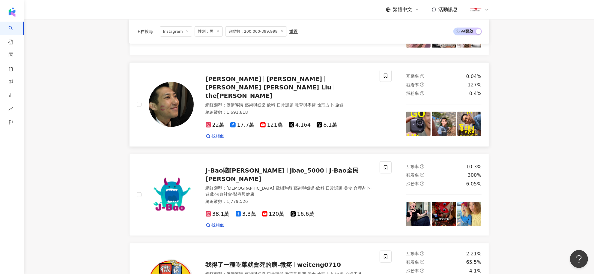
click at [266, 79] on span "Pirre Liu" at bounding box center [294, 78] width 56 height 7
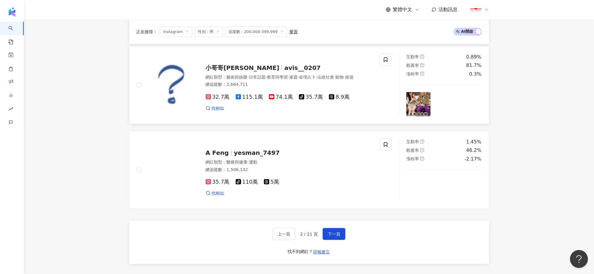
scroll to position [1012, 0]
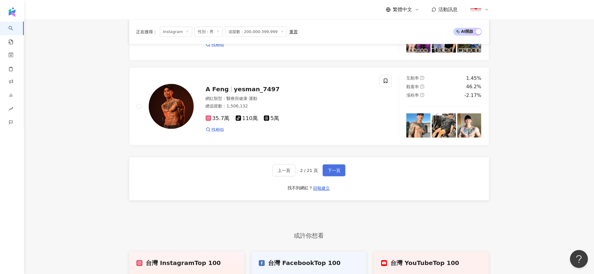
click at [335, 168] on span "下一頁" at bounding box center [334, 170] width 13 height 5
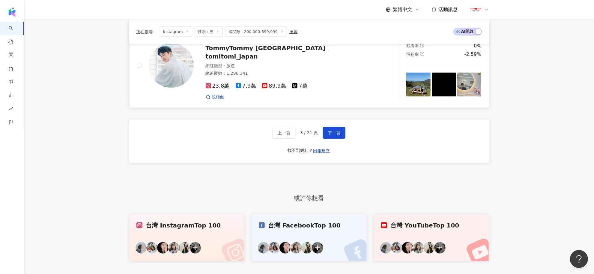
scroll to position [1054, 0]
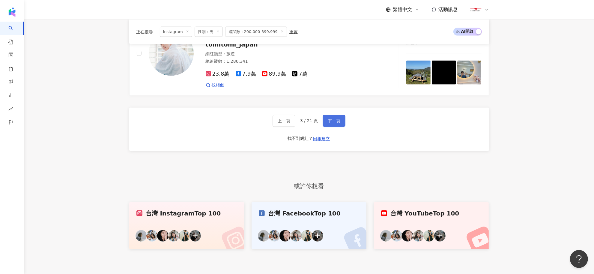
click at [337, 119] on span "下一頁" at bounding box center [334, 120] width 13 height 5
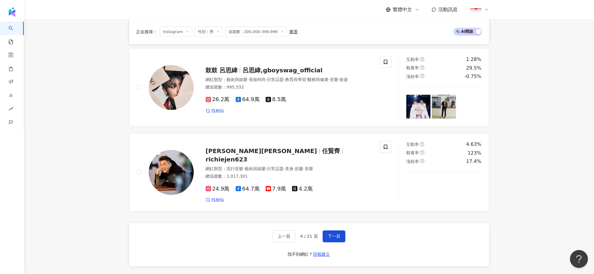
scroll to position [1050, 0]
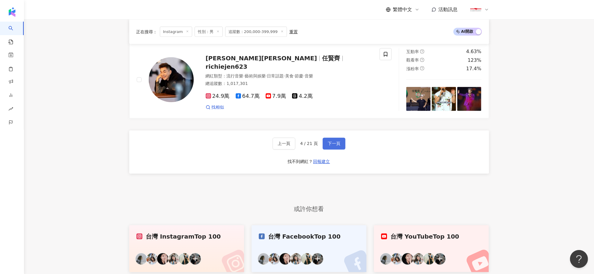
click at [337, 146] on span "下一頁" at bounding box center [334, 143] width 13 height 5
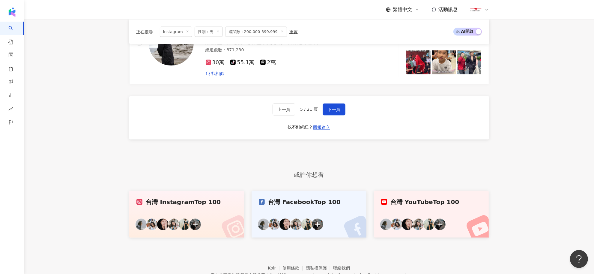
scroll to position [1087, 0]
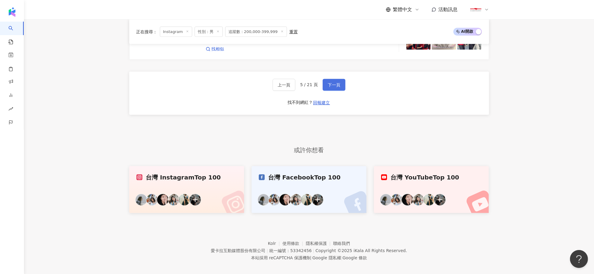
click at [337, 85] on span "下一頁" at bounding box center [334, 84] width 13 height 5
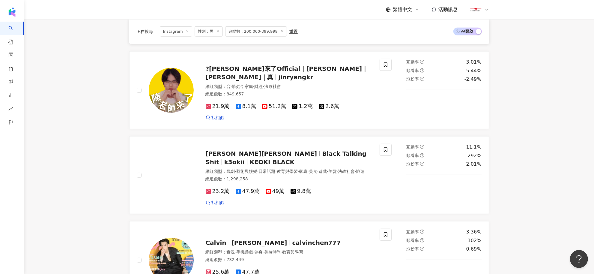
scroll to position [1083, 0]
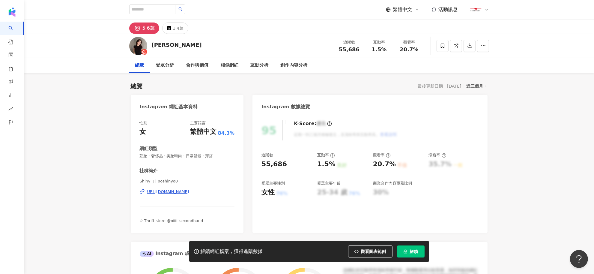
drag, startPoint x: 166, startPoint y: 47, endPoint x: 150, endPoint y: 45, distance: 15.7
click at [152, 47] on div "[PERSON_NAME] 追蹤數 55,686 互動率 1.5% 觀看率 20.7%" at bounding box center [309, 46] width 384 height 24
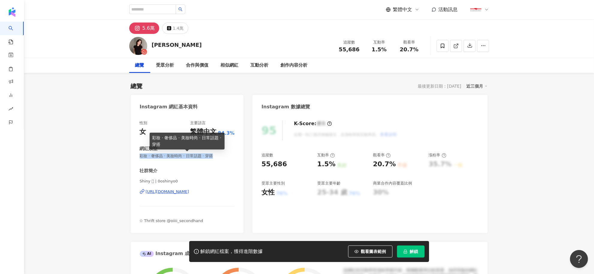
drag, startPoint x: 140, startPoint y: 156, endPoint x: 222, endPoint y: 155, distance: 82.2
click at [222, 155] on span "彩妝 · 奢侈品 · 美妝時尚 · 日常話題 · 穿搭" at bounding box center [187, 155] width 95 height 5
copy span "彩妝 · 奢侈品 · 美妝時尚 · 日常話題 · 穿搭"
click at [180, 193] on div "[URL][DOMAIN_NAME]" at bounding box center [167, 191] width 43 height 5
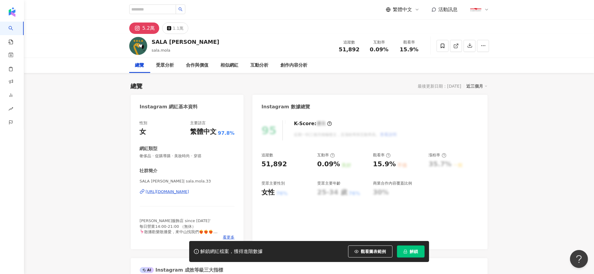
click at [185, 191] on div "[URL][DOMAIN_NAME]" at bounding box center [167, 191] width 43 height 5
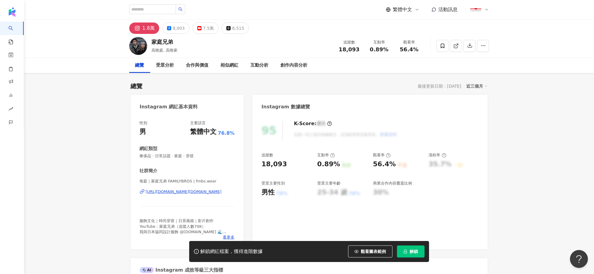
click at [184, 190] on div "[URL][DOMAIN_NAME][DOMAIN_NAME]" at bounding box center [184, 191] width 76 height 5
drag, startPoint x: 179, startPoint y: 50, endPoint x: 152, endPoint y: 52, distance: 27.7
click at [152, 52] on div "家庭兄弟 [PERSON_NAME], 高唯家 追蹤數 18,093 互動率 0.89% 觀看率 56.4%" at bounding box center [309, 46] width 384 height 24
copy span "高唯庭, 高唯家"
drag, startPoint x: 193, startPoint y: 155, endPoint x: 139, endPoint y: 156, distance: 53.1
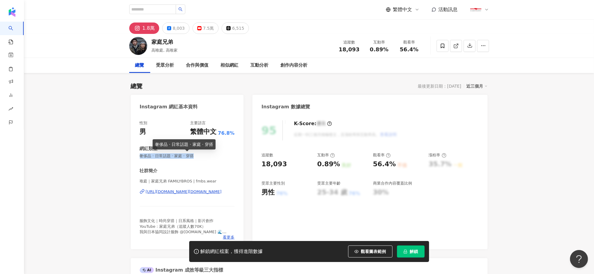
click at [140, 156] on span "奢侈品 · 日常話題 · 家庭 · 穿搭" at bounding box center [187, 155] width 95 height 5
copy span "奢侈品 · 日常話題 · 家庭 · 穿搭"
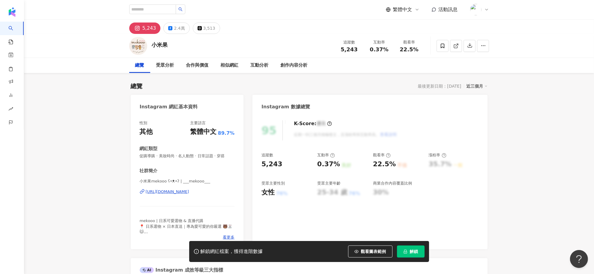
click at [188, 191] on div "[URL][DOMAIN_NAME]" at bounding box center [167, 191] width 43 height 5
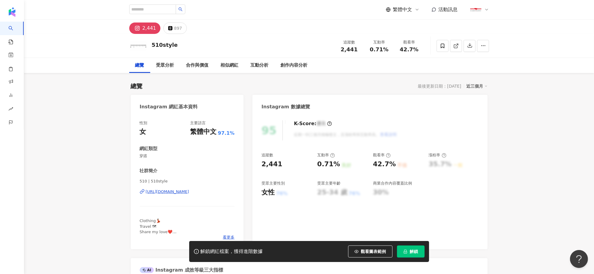
click at [189, 190] on div "[URL][DOMAIN_NAME]" at bounding box center [167, 191] width 43 height 5
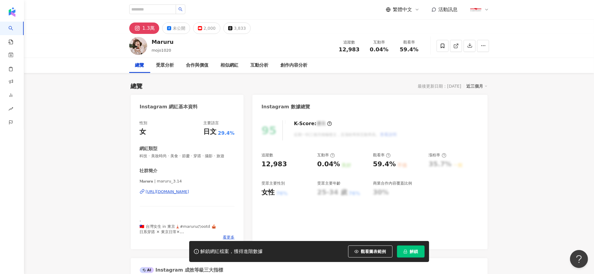
click at [171, 194] on div "[URL][DOMAIN_NAME]" at bounding box center [167, 191] width 43 height 5
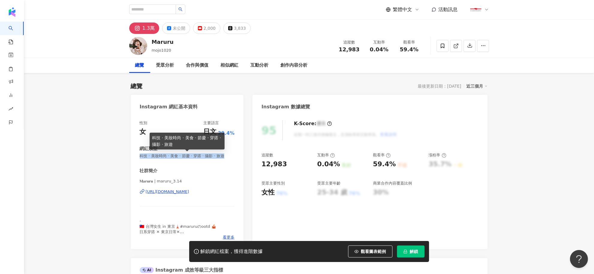
drag, startPoint x: 140, startPoint y: 156, endPoint x: 149, endPoint y: 163, distance: 10.7
click at [149, 159] on span "科技 · 美妝時尚 · 美食 · 節慶 · 穿搭 · 攝影 · 旅遊" at bounding box center [187, 155] width 95 height 5
copy span "科技 · 美妝時尚 · 美食 · 節慶 · 穿搭 · 攝影 · 旅遊"
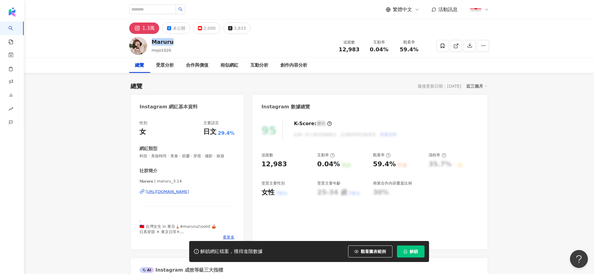
drag, startPoint x: 172, startPoint y: 41, endPoint x: 152, endPoint y: 39, distance: 19.6
click at [152, 39] on div "Maruru mojo1020 追蹤數 12,983 互動率 0.04% 觀看率 59.4%" at bounding box center [309, 46] width 384 height 24
copy div "Maruru"
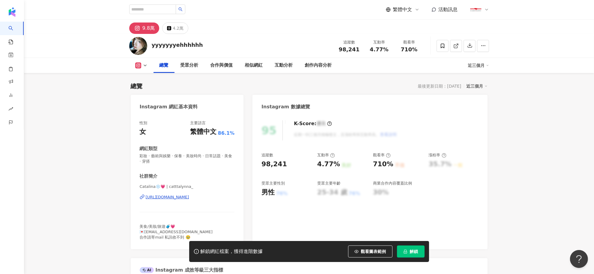
click at [187, 196] on div "[URL][DOMAIN_NAME]" at bounding box center [167, 196] width 43 height 5
click at [187, 198] on div "[URL][DOMAIN_NAME]" at bounding box center [167, 196] width 43 height 5
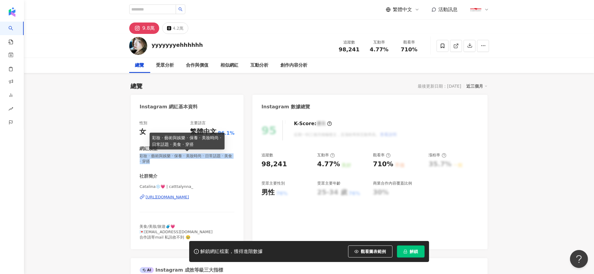
drag, startPoint x: 140, startPoint y: 157, endPoint x: 160, endPoint y: 163, distance: 21.3
click at [160, 163] on span "彩妝 · 藝術與娛樂 · 保養 · 美妝時尚 · 日常話題 · 美食 · 穿搭" at bounding box center [187, 158] width 95 height 11
copy span "彩妝 · 藝術與娛樂 · 保養 · 美妝時尚 · 日常話題 · 美食 · 穿搭"
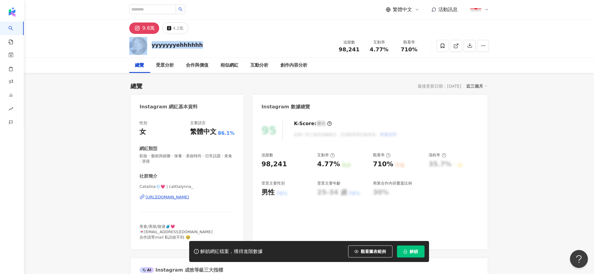
drag, startPoint x: 195, startPoint y: 45, endPoint x: 149, endPoint y: 47, distance: 46.3
click at [149, 47] on div "yyyyyyyehhhhhh 追蹤數 98,241 互動率 4.77% 觀看率 710%" at bounding box center [309, 46] width 384 height 24
copy div "yyyyyyyehhhhhh"
drag, startPoint x: 140, startPoint y: 188, endPoint x: 154, endPoint y: 189, distance: 14.7
click at [154, 189] on span "Catalina❄️💗 | catttalynna_" at bounding box center [187, 186] width 95 height 5
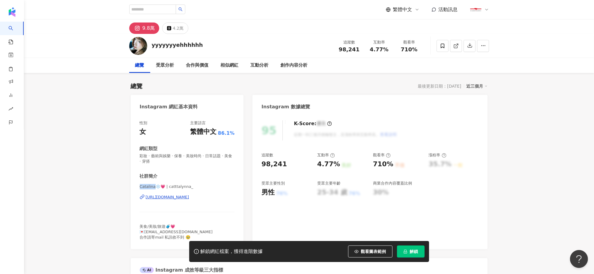
copy span "Catalina"
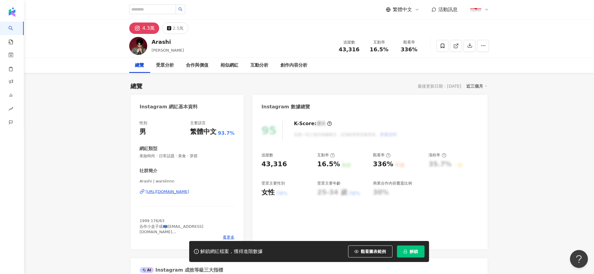
click at [145, 155] on span "美妝時尚 · 日常話題 · 美食 · 穿搭" at bounding box center [187, 155] width 95 height 5
drag, startPoint x: 140, startPoint y: 157, endPoint x: 208, endPoint y: 157, distance: 67.8
click at [208, 157] on span "美妝時尚 · 日常話題 · 美食 · 穿搭" at bounding box center [187, 155] width 95 height 5
copy span "美妝時尚 · 日常話題 · 美食 · 穿搭"
drag, startPoint x: 170, startPoint y: 43, endPoint x: 150, endPoint y: 43, distance: 19.5
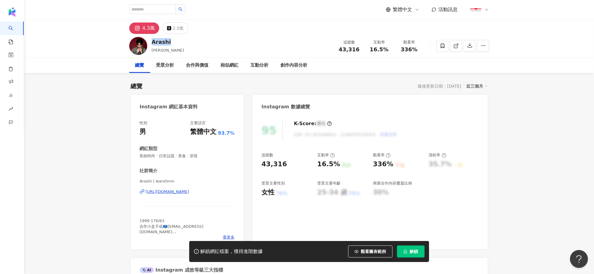
click at [150, 43] on div "Arashi 林威豪 追蹤數 43,316 互動率 16.5% 觀看率 336%" at bounding box center [309, 46] width 384 height 24
copy div "Arashi"
drag, startPoint x: 167, startPoint y: 49, endPoint x: 152, endPoint y: 51, distance: 15.4
click at [152, 51] on div "林威豪" at bounding box center [168, 50] width 32 height 6
copy span "林威豪"
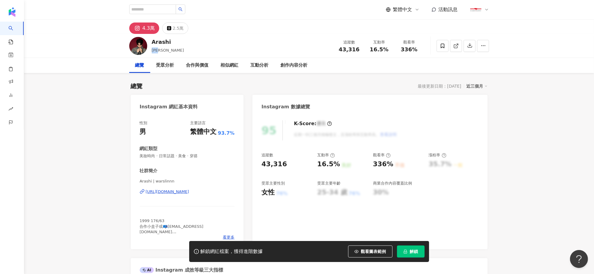
click at [189, 190] on div "https://www.instagram.com/warslinnn/" at bounding box center [167, 191] width 43 height 5
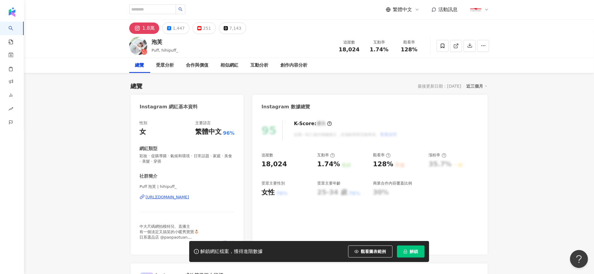
click at [189, 196] on div "[URL][DOMAIN_NAME]" at bounding box center [167, 196] width 43 height 5
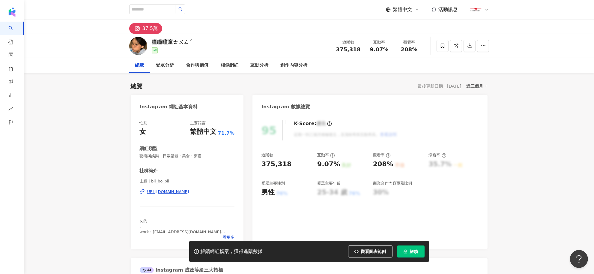
click at [173, 191] on div "[URL][DOMAIN_NAME]" at bounding box center [167, 191] width 43 height 5
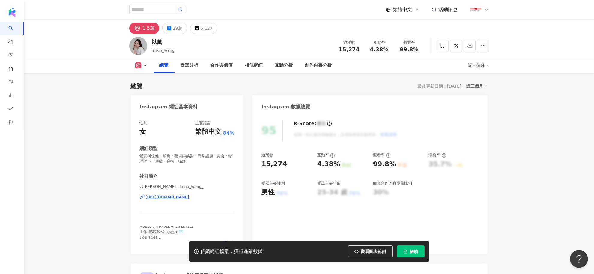
scroll to position [112, 0]
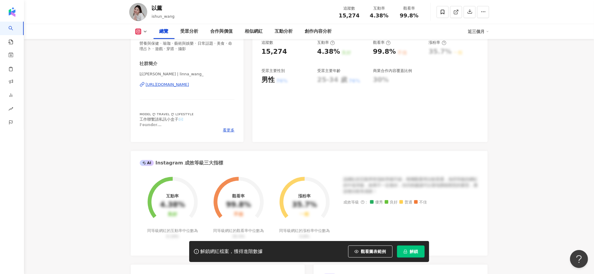
click at [189, 83] on div "https://www.instagram.com/linna_wang_/" at bounding box center [167, 84] width 43 height 5
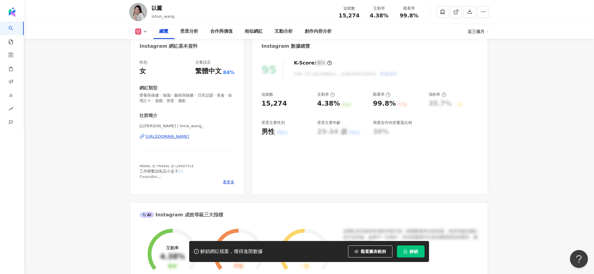
scroll to position [0, 0]
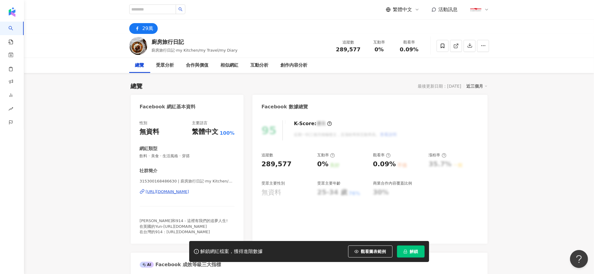
click at [189, 190] on div "https://www.facebook.com/315300168486630" at bounding box center [167, 191] width 43 height 5
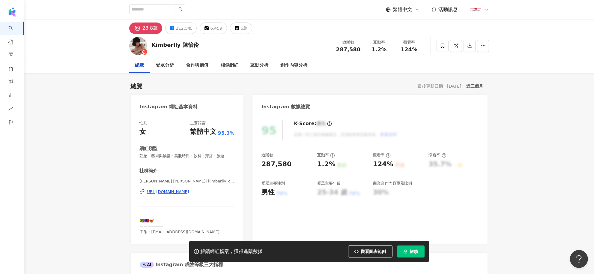
drag, startPoint x: 175, startPoint y: 193, endPoint x: 67, endPoint y: 1, distance: 220.1
click at [175, 193] on div "[URL][DOMAIN_NAME]" at bounding box center [167, 191] width 43 height 5
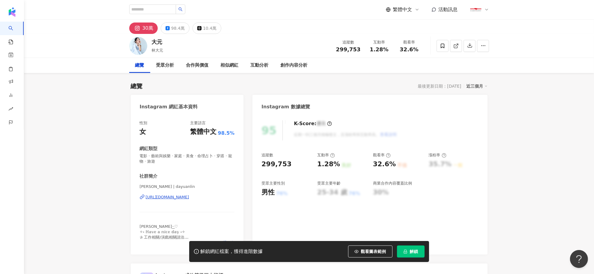
drag, startPoint x: 189, startPoint y: 199, endPoint x: 186, endPoint y: 190, distance: 9.5
click at [189, 199] on div "https://www.instagram.com/dayuanlin/" at bounding box center [167, 196] width 43 height 5
drag, startPoint x: 152, startPoint y: 42, endPoint x: 163, endPoint y: 42, distance: 10.2
click at [163, 42] on div "大元" at bounding box center [158, 41] width 12 height 7
copy div "大元"
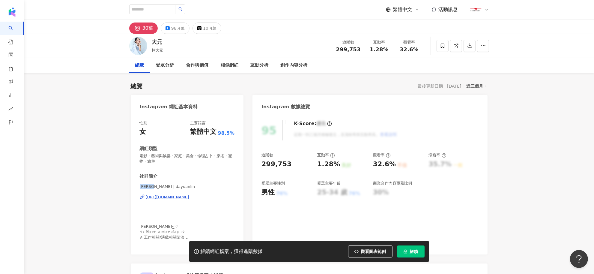
drag, startPoint x: 136, startPoint y: 186, endPoint x: 150, endPoint y: 185, distance: 14.1
click at [150, 185] on div "性別 女 主要語言 繁體中文 98.5% 網紅類型 電影 · 藝術與娛樂 · 家庭 · 美食 · 命理占卜 · 穿搭 · 寵物 · 旅遊 社群簡介 Lin D…" at bounding box center [187, 184] width 113 height 140
copy span "Lin Dy"
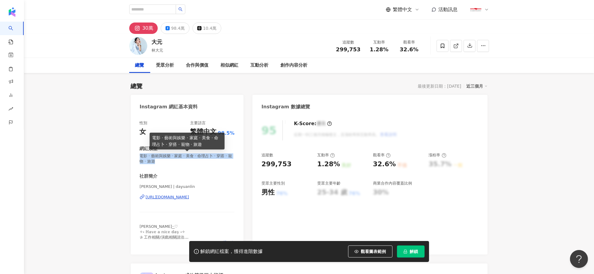
drag, startPoint x: 165, startPoint y: 160, endPoint x: 138, endPoint y: 157, distance: 26.8
click at [138, 157] on div "性別 女 主要語言 繁體中文 98.5% 網紅類型 電影 · 藝術與娛樂 · 家庭 · 美食 · 命理占卜 · 穿搭 · 寵物 · 旅遊 社群簡介 Lin D…" at bounding box center [187, 184] width 113 height 140
copy span "電影 · 藝術與娛樂 · 家庭 · 美食 · 命理占卜 · 穿搭 · 寵物 · 旅遊"
click at [170, 198] on div "https://www.instagram.com/dayuanlin/" at bounding box center [167, 196] width 43 height 5
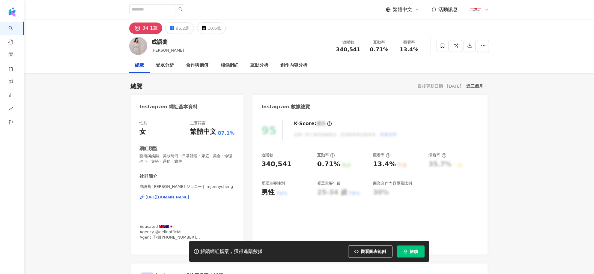
click at [176, 196] on div "[URL][DOMAIN_NAME]" at bounding box center [167, 196] width 43 height 5
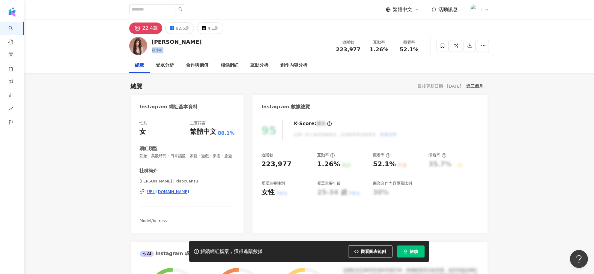
drag, startPoint x: 164, startPoint y: 51, endPoint x: 152, endPoint y: 49, distance: 12.2
click at [152, 49] on div "蘇小軒" at bounding box center [177, 50] width 50 height 6
drag, startPoint x: 152, startPoint y: 186, endPoint x: 203, endPoint y: 185, distance: 51.0
click at [203, 184] on span "蘇小軒 Becky Su | xiaoxuansu" at bounding box center [187, 180] width 95 height 5
copy span "Becky Su | xiaoxuansu"
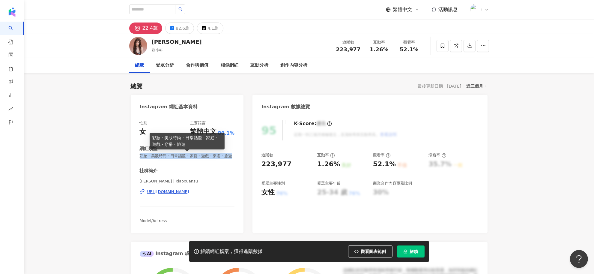
drag, startPoint x: 153, startPoint y: 163, endPoint x: 139, endPoint y: 158, distance: 14.5
click at [140, 158] on span "彩妝 · 美妝時尚 · 日常話題 · 家庭 · 遊戲 · 穿搭 · 旅遊" at bounding box center [187, 155] width 95 height 5
copy span "彩妝 · 美妝時尚 · 日常話題 · 家庭 · 遊戲 · 穿搭 · 旅遊"
click at [189, 194] on div "https://www.instagram.com/xiaoxuansu/" at bounding box center [167, 191] width 43 height 5
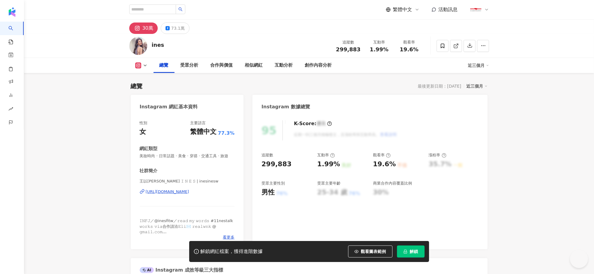
click at [161, 194] on div "https://www.instagram.com/inesinesw/" at bounding box center [167, 191] width 43 height 5
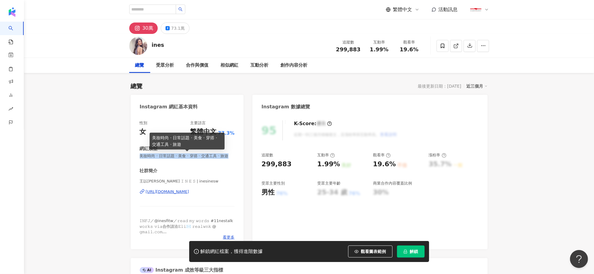
drag, startPoint x: 140, startPoint y: 157, endPoint x: 147, endPoint y: 163, distance: 9.1
click at [147, 159] on span "美妝時尚 · 日常話題 · 美食 · 穿搭 · 交通工具 · 旅遊" at bounding box center [187, 155] width 95 height 5
copy span "美妝時尚 · 日常話題 · 美食 · 穿搭 · 交通工具 · 旅遊"
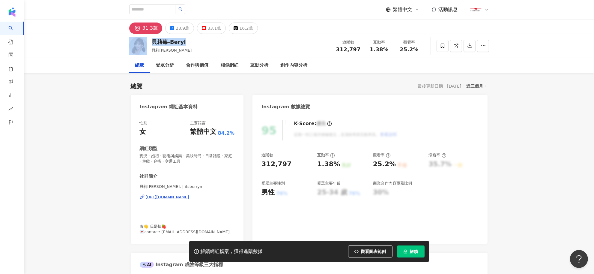
drag, startPoint x: 188, startPoint y: 44, endPoint x: 149, endPoint y: 41, distance: 39.1
click at [149, 41] on div "[PERSON_NAME]Beryl 追蹤數 312,797 互動率 1.38% 觀看率 25.2%" at bounding box center [309, 46] width 384 height 24
copy div "貝莉莓-Beryl"
drag, startPoint x: 140, startPoint y: 154, endPoint x: 174, endPoint y: 165, distance: 35.5
click at [174, 165] on div "性別 女 主要語言 繁體中文 84.2% 網紅類型 實況 · 婚禮 · 藝術與娛樂 · 美妝時尚 · 日常話題 · 家庭 · 遊戲 · 穿搭 · 交通工具 社…" at bounding box center [187, 177] width 95 height 114
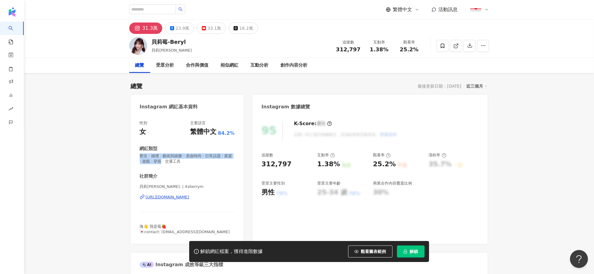
copy span "實況 · 婚禮 · 藝術與娛樂 · 美妝時尚 · 日常話題 · 家庭 · 遊戲 · 穿搭"
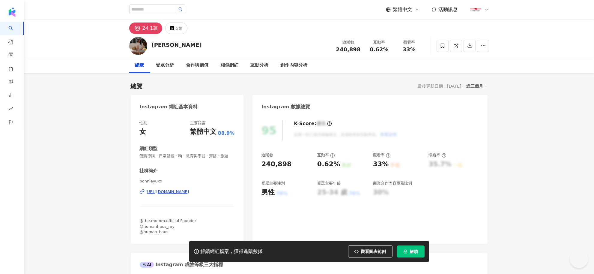
click at [178, 194] on div "https://www.instagram.com/bonnieyuxx/" at bounding box center [167, 191] width 43 height 5
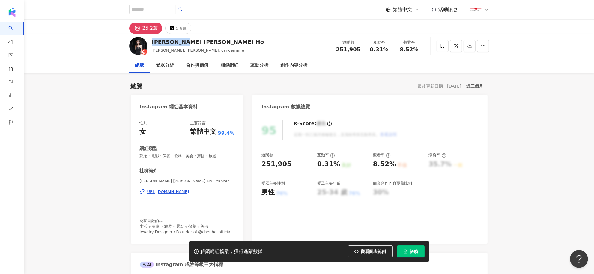
drag, startPoint x: 152, startPoint y: 40, endPoint x: 202, endPoint y: 40, distance: 49.2
click at [202, 40] on div "何蓁 Chen Ho 何蓁, Chen Ho, cancermine 追蹤數 251,905 互動率 0.31% 觀看率 8.52%" at bounding box center [309, 46] width 384 height 24
copy div "何蓁 Chen Ho"
click at [159, 190] on div "https://www.instagram.com/cancermine/" at bounding box center [167, 191] width 43 height 5
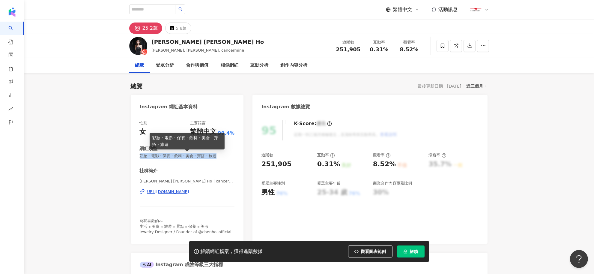
drag, startPoint x: 140, startPoint y: 155, endPoint x: 230, endPoint y: 156, distance: 90.0
click at [230, 156] on span "彩妝 · 電影 · 保養 · 飲料 · 美食 · 穿搭 · 旅遊" at bounding box center [187, 155] width 95 height 5
copy span "彩妝 · 電影 · 保養 · 飲料 · 美食 · 穿搭 · 旅遊"
click at [189, 191] on div "https://www.instagram.com/cancermine/" at bounding box center [167, 191] width 43 height 5
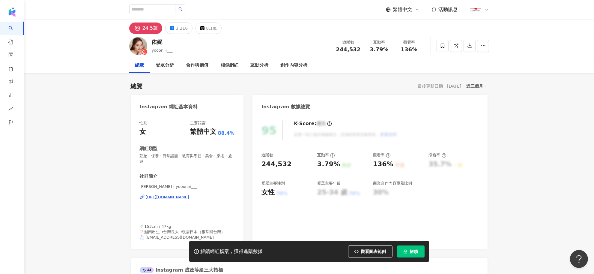
click at [172, 197] on div "https://www.instagram.com/yoooniii___/" at bounding box center [167, 196] width 43 height 5
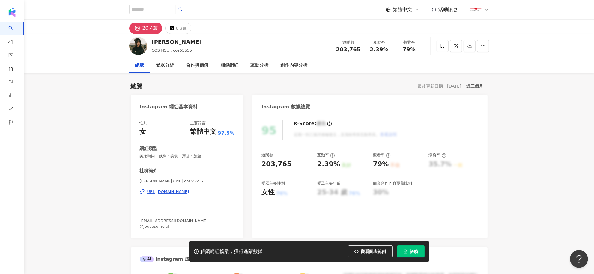
click at [185, 190] on div "https://www.instagram.com/cos55555/" at bounding box center [167, 191] width 43 height 5
drag, startPoint x: 163, startPoint y: 43, endPoint x: 152, endPoint y: 44, distance: 10.7
click at [152, 44] on div "徐琁" at bounding box center [177, 41] width 50 height 7
copy div "徐琁"
drag, startPoint x: 147, startPoint y: 180, endPoint x: 178, endPoint y: 181, distance: 31.2
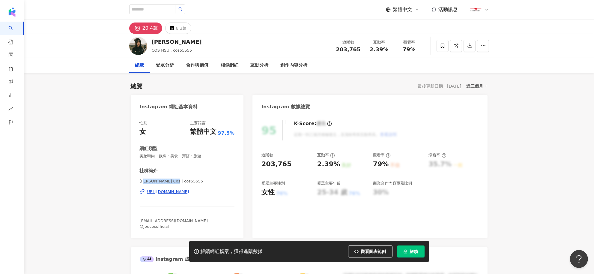
click at [178, 181] on span "徐琁 Cos | cos55555" at bounding box center [187, 180] width 95 height 5
copy span "Cos | cos55555"
drag, startPoint x: 212, startPoint y: 155, endPoint x: 137, endPoint y: 160, distance: 75.4
click at [137, 160] on div "性別 女 主要語言 繁體中文 97.5% 網紅類型 美妝時尚 · 飲料 · 美食 · 穿搭 · 旅遊 社群簡介 徐琁 Cos | cos55555 https…" at bounding box center [187, 176] width 113 height 124
copy span "美妝時尚 · 飲料 · 美食 · 穿搭 · 旅遊"
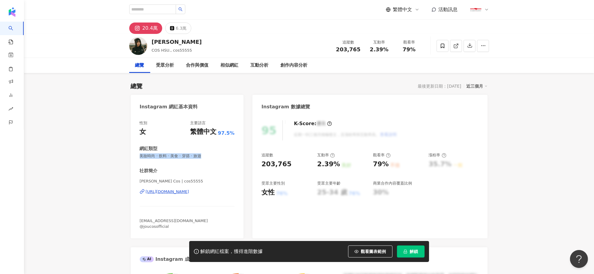
click at [188, 193] on div "https://www.instagram.com/cos55555/" at bounding box center [167, 191] width 43 height 5
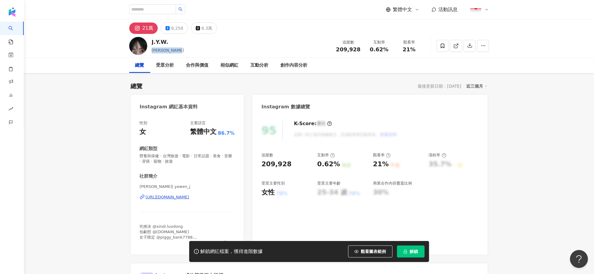
drag, startPoint x: 152, startPoint y: 51, endPoint x: 185, endPoint y: 52, distance: 33.0
click at [185, 52] on div "J.Y.W. 蔣雅文, yawen_j 追蹤數 209,928 互動率 0.62% 觀看率 21%" at bounding box center [309, 46] width 384 height 24
copy span "蔣雅文, yawen_j"
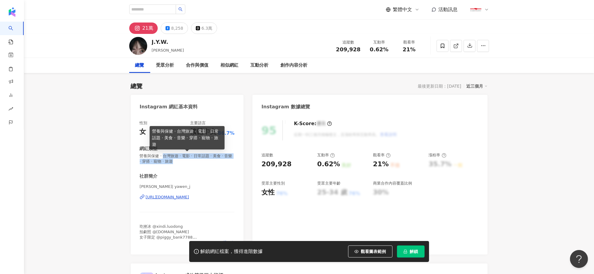
drag, startPoint x: 188, startPoint y: 160, endPoint x: 166, endPoint y: 154, distance: 22.7
click at [166, 154] on span "營養與保健 · 台灣旅遊 · 電影 · 日常話題 · 美食 · 音樂 · 穿搭 · 寵物 · 旅遊" at bounding box center [187, 158] width 95 height 11
copy span "台灣旅遊 · 電影 · 日常話題 · 美食 · 音樂 · 穿搭 · 寵物 · 旅遊"
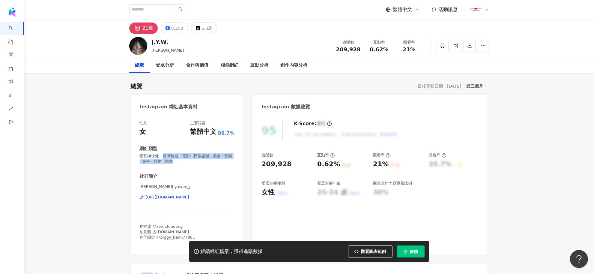
click at [157, 198] on div "https://www.instagram.com/yawen_j/" at bounding box center [167, 196] width 43 height 5
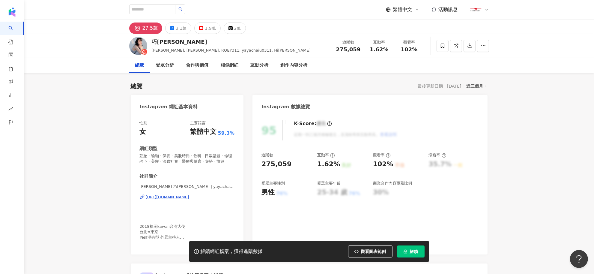
click at [189, 200] on div "https://www.instagram.com/yayachaiu0311/" at bounding box center [167, 196] width 43 height 5
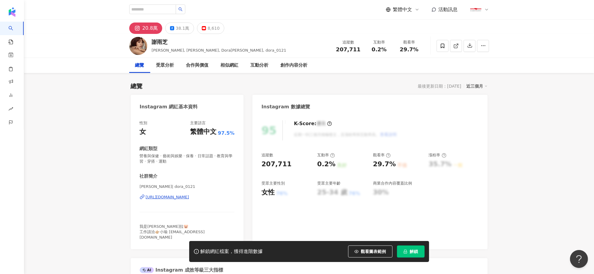
click at [189, 195] on div "https://www.instagram.com/dora_0121/" at bounding box center [167, 196] width 43 height 5
drag, startPoint x: 164, startPoint y: 43, endPoint x: 153, endPoint y: 43, distance: 11.4
click at [153, 43] on div "謝雨芝" at bounding box center [219, 41] width 135 height 7
copy div "謝雨芝"
click at [184, 196] on div "https://www.instagram.com/dora_0121/" at bounding box center [167, 196] width 43 height 5
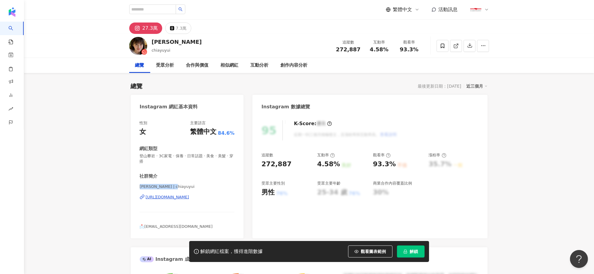
drag, startPoint x: 165, startPoint y: 187, endPoint x: 137, endPoint y: 187, distance: 27.9
click at [137, 187] on div "性別 女 主要語言 繁體中文 84.6% 網紅類型 登山攀岩 · 3C家電 · 保養 · 日常話題 · 美食 · 美髮 · 穿搭 社群簡介 許Yuki | c…" at bounding box center [187, 176] width 113 height 124
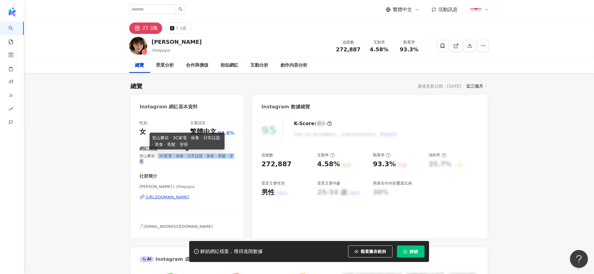
drag, startPoint x: 159, startPoint y: 157, endPoint x: 163, endPoint y: 166, distance: 9.8
click at [163, 166] on div "性別 女 主要語言 繁體中文 84.6% 網紅類型 登山攀岩 · 3C家電 · 保養 · 日常話題 · 美食 · 美髮 · 穿搭 社群簡介 許Yuki | c…" at bounding box center [187, 174] width 95 height 109
copy span "3C家電 · 保養 · 日常話題 · 美食 · 美髮 · 穿搭"
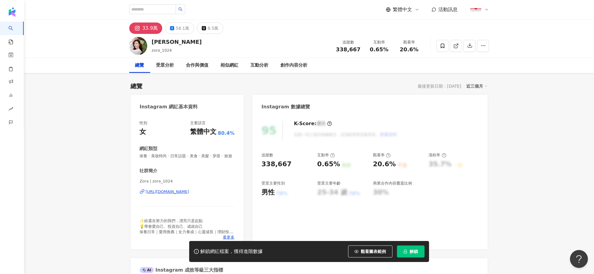
click at [180, 194] on div "[URL][DOMAIN_NAME]" at bounding box center [167, 191] width 43 height 5
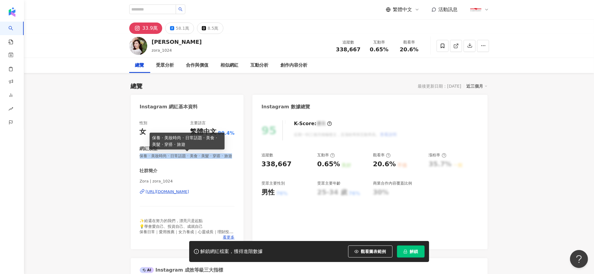
drag, startPoint x: 155, startPoint y: 160, endPoint x: 139, endPoint y: 155, distance: 16.7
click at [139, 155] on div "性別 女 主要語言 繁體中文 80.4% 網紅類型 保養 · 美妝時尚 · 日常話題 · 美食 · 美髮 · 穿搭 · 旅遊 社群簡介 Zora | zora…" at bounding box center [187, 181] width 113 height 135
copy span "保養 · 美妝時尚 · 日常話題 · 美食 · 美髮 · 穿搭 · 旅遊"
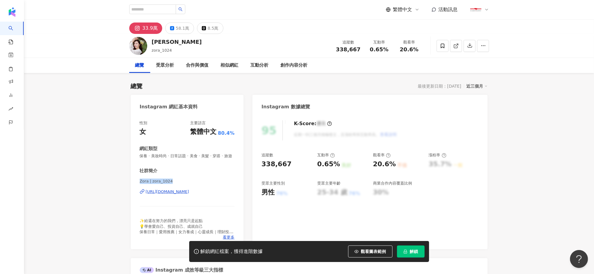
drag, startPoint x: 168, startPoint y: 186, endPoint x: 137, endPoint y: 189, distance: 31.0
click at [137, 189] on div "性別 女 主要語言 繁體中文 80.4% 網紅類型 保養 · 美妝時尚 · 日常話題 · 美食 · 美髮 · 穿搭 · 旅遊 社群簡介 Zora | zora…" at bounding box center [187, 181] width 113 height 135
copy span "Zora | zora_1024"
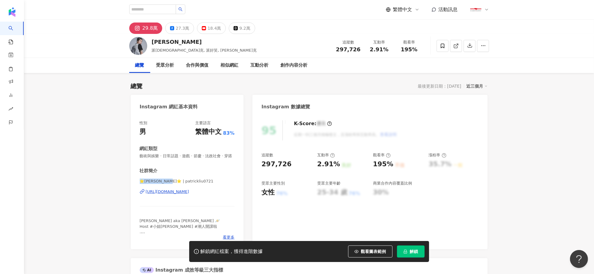
drag, startPoint x: 138, startPoint y: 187, endPoint x: 170, endPoint y: 188, distance: 32.4
click at [170, 188] on div "性別 男 主要語言 繁體中文 83% 網紅類型 藝術與娛樂 · 日常話題 · 遊戲 · 節慶 · 法政社會 · 穿搭 社群簡介 ⭐️[PERSON_NAME]…" at bounding box center [187, 181] width 113 height 135
copy span "⭐️[PERSON_NAME]克"
click at [189, 194] on div "https://www.instagram.com/patrickliu0721/" at bounding box center [167, 191] width 43 height 5
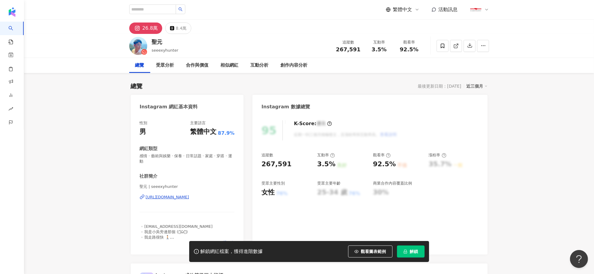
drag, startPoint x: 140, startPoint y: 187, endPoint x: 172, endPoint y: 261, distance: 81.3
click at [175, 191] on div "聖元 | seeexyhunter https://www.instagram.com/seeexyhunter/" at bounding box center [187, 201] width 95 height 35
click at [156, 199] on div "https://www.instagram.com/seeexyhunter/" at bounding box center [167, 196] width 43 height 5
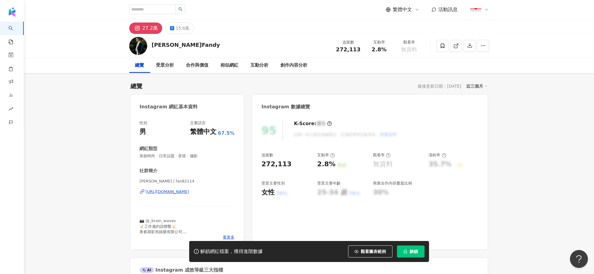
click at [189, 192] on div "https://www.instagram.com/fan82114/" at bounding box center [167, 191] width 43 height 5
drag, startPoint x: 206, startPoint y: 156, endPoint x: 132, endPoint y: 158, distance: 74.1
click at [132, 158] on div "性別 男 主要語言 繁體中文 67.5% 網紅類型 美妝時尚 · 日常話題 · 穿搭 · 攝影 社群簡介 范少勳Fandy | fan82114 https:…" at bounding box center [187, 181] width 113 height 135
copy span "美妝時尚 · 日常話題 · 穿搭 · 攝影"
click at [183, 193] on div "https://www.instagram.com/fan82114/" at bounding box center [167, 191] width 43 height 5
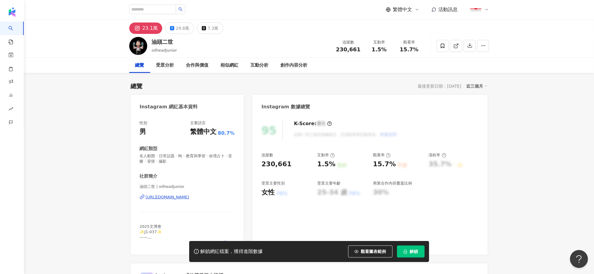
click at [189, 197] on div "[URL][DOMAIN_NAME]" at bounding box center [167, 196] width 43 height 5
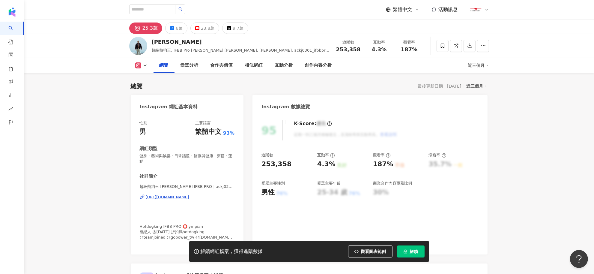
click at [189, 198] on div "https://www.instagram.com/ackj0301_ifbbpro/" at bounding box center [167, 196] width 43 height 5
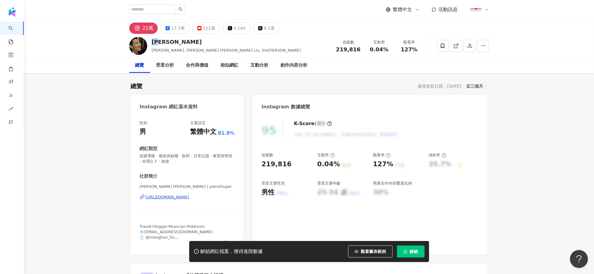
drag, startPoint x: 163, startPoint y: 43, endPoint x: 152, endPoint y: 43, distance: 11.7
click at [152, 43] on div "[PERSON_NAME]" at bounding box center [226, 41] width 149 height 7
copy div "[PERSON_NAME]"
click at [179, 198] on div "[URL][DOMAIN_NAME]" at bounding box center [167, 196] width 43 height 5
